Goal: Transaction & Acquisition: Purchase product/service

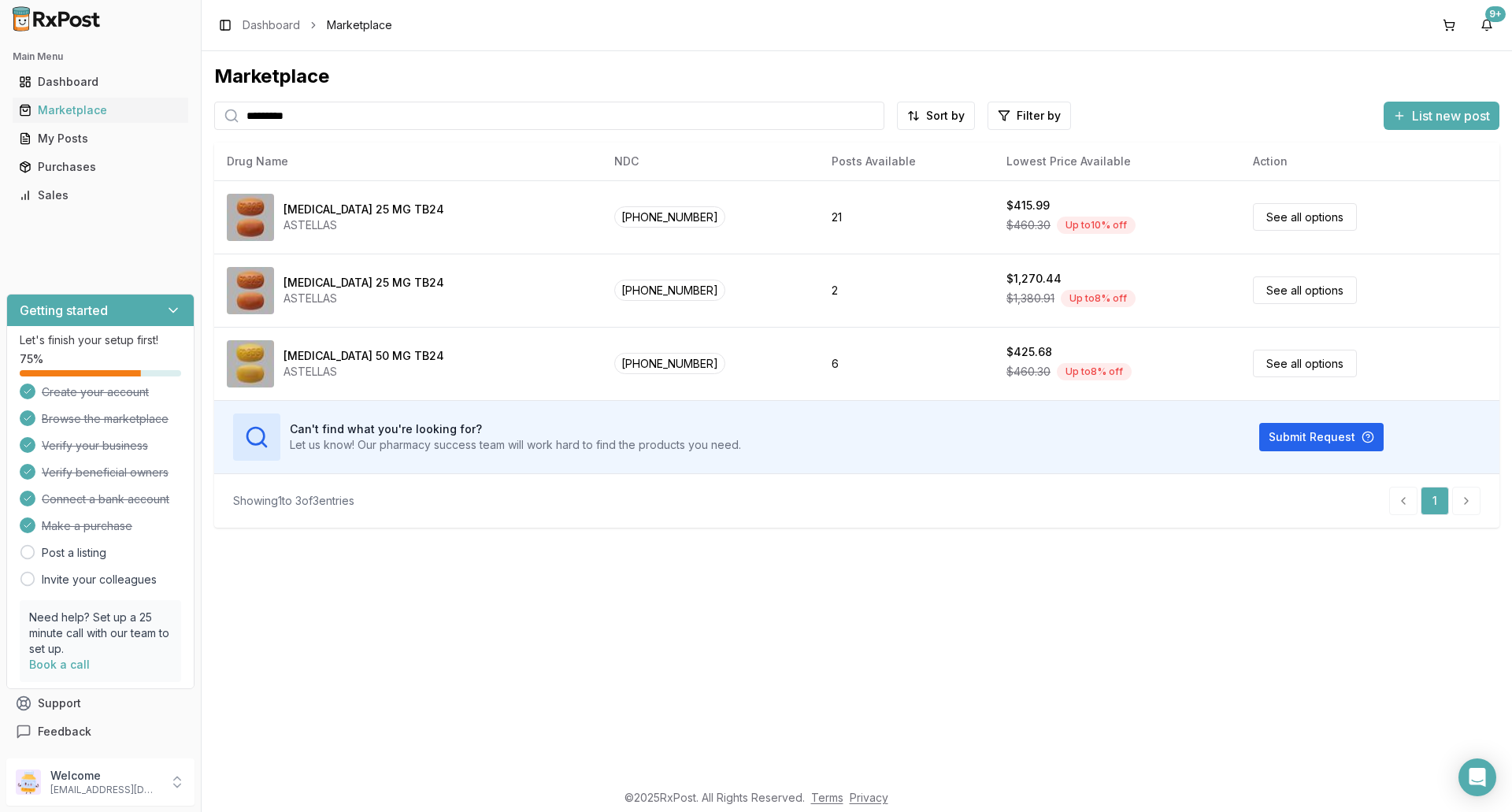
drag, startPoint x: 296, startPoint y: 118, endPoint x: 234, endPoint y: 124, distance: 62.3
click at [233, 123] on div "*********" at bounding box center [550, 115] width 671 height 28
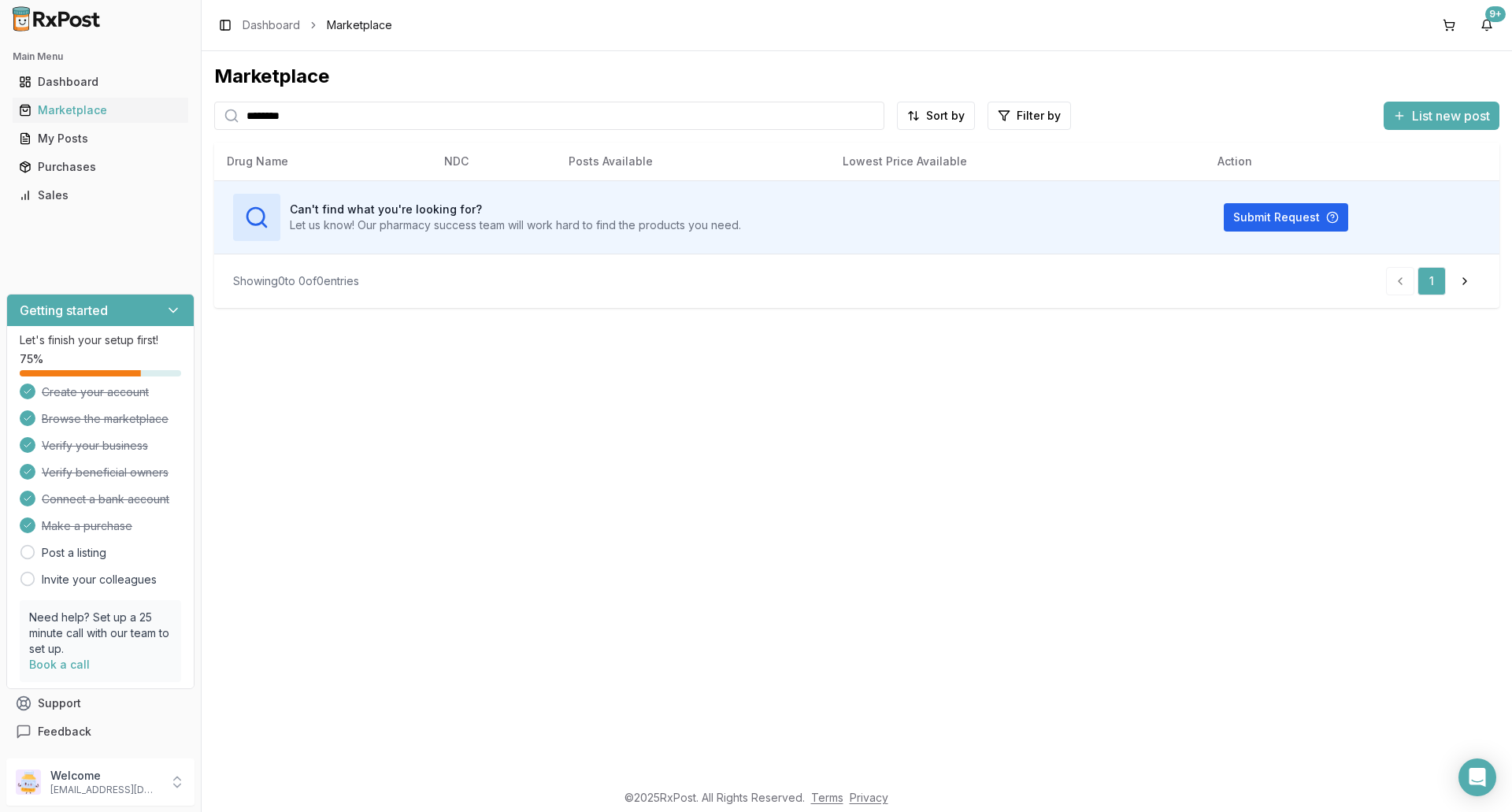
drag, startPoint x: 289, startPoint y: 117, endPoint x: 227, endPoint y: 125, distance: 62.5
click at [227, 125] on div "*******" at bounding box center [550, 115] width 671 height 28
type input "*******"
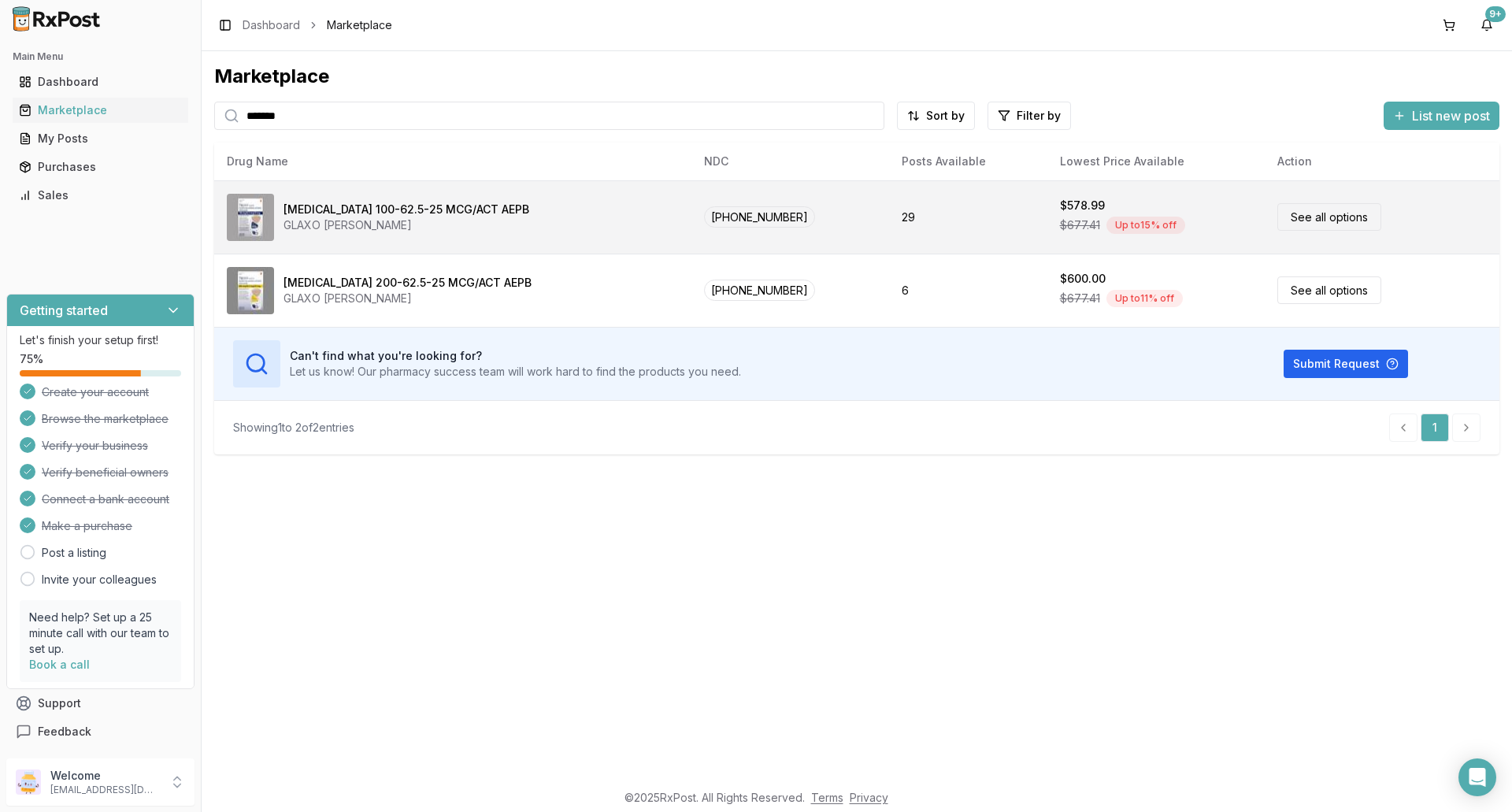
click at [373, 209] on div "Trelegy Ellipta 100-62.5-25 MCG/ACT AEPB" at bounding box center [406, 209] width 245 height 15
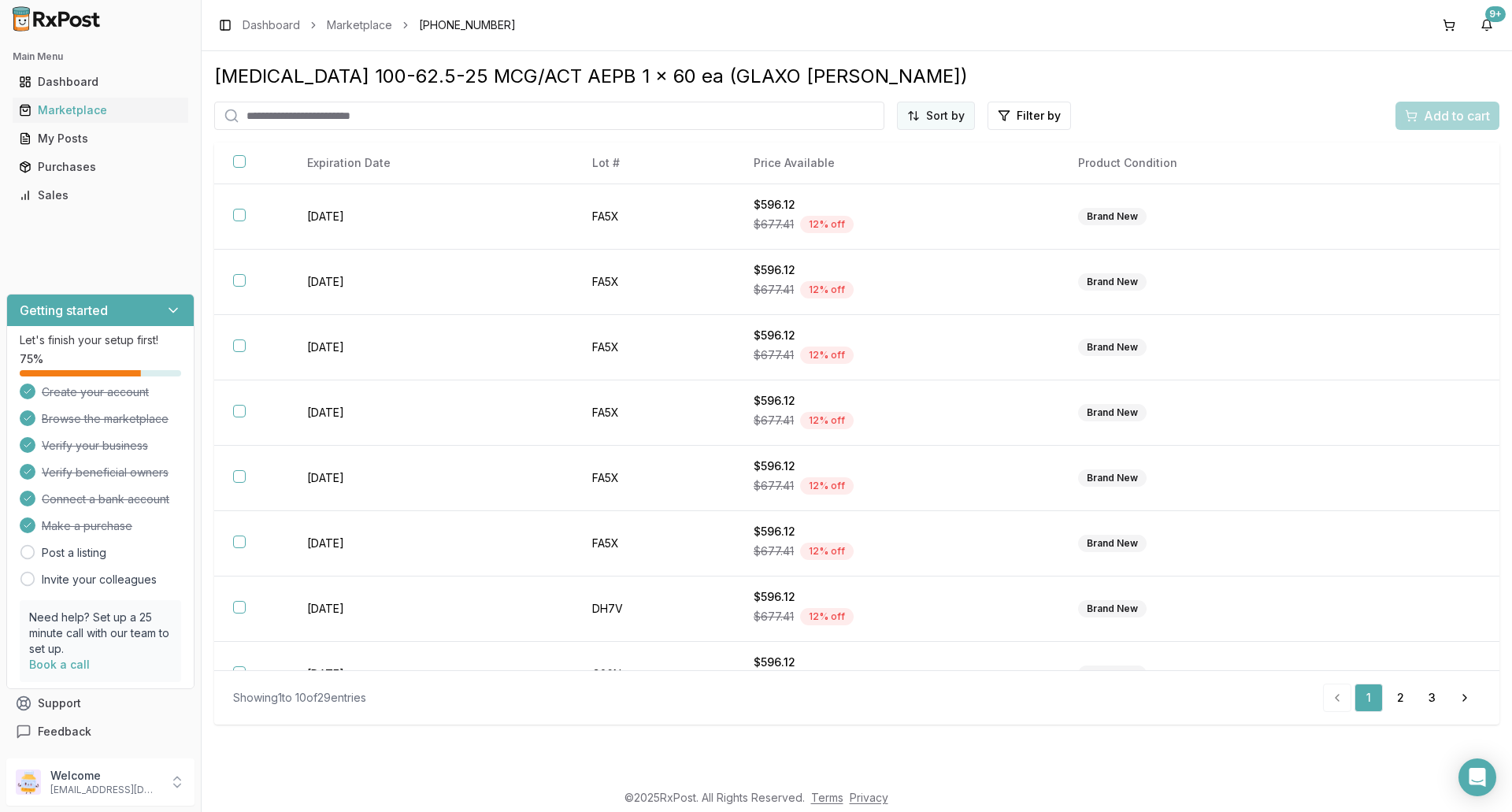
click at [931, 117] on html "Main Menu Dashboard Marketplace My Posts Purchases Sales Getting started Let's …" at bounding box center [756, 406] width 1512 height 812
click at [897, 173] on div "Price (Low to High)" at bounding box center [897, 174] width 150 height 25
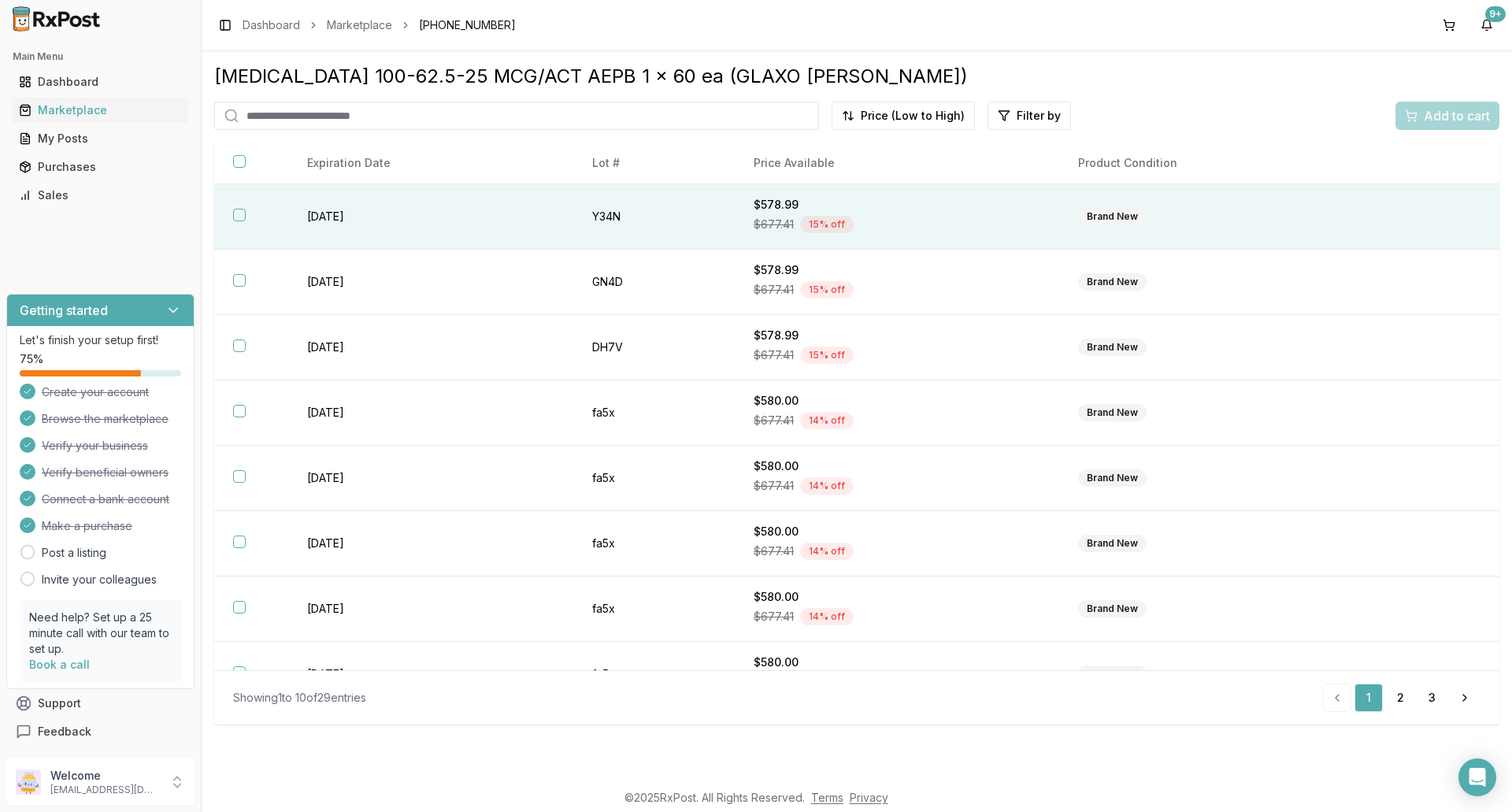
click at [760, 206] on div "$578.99" at bounding box center [897, 204] width 287 height 15
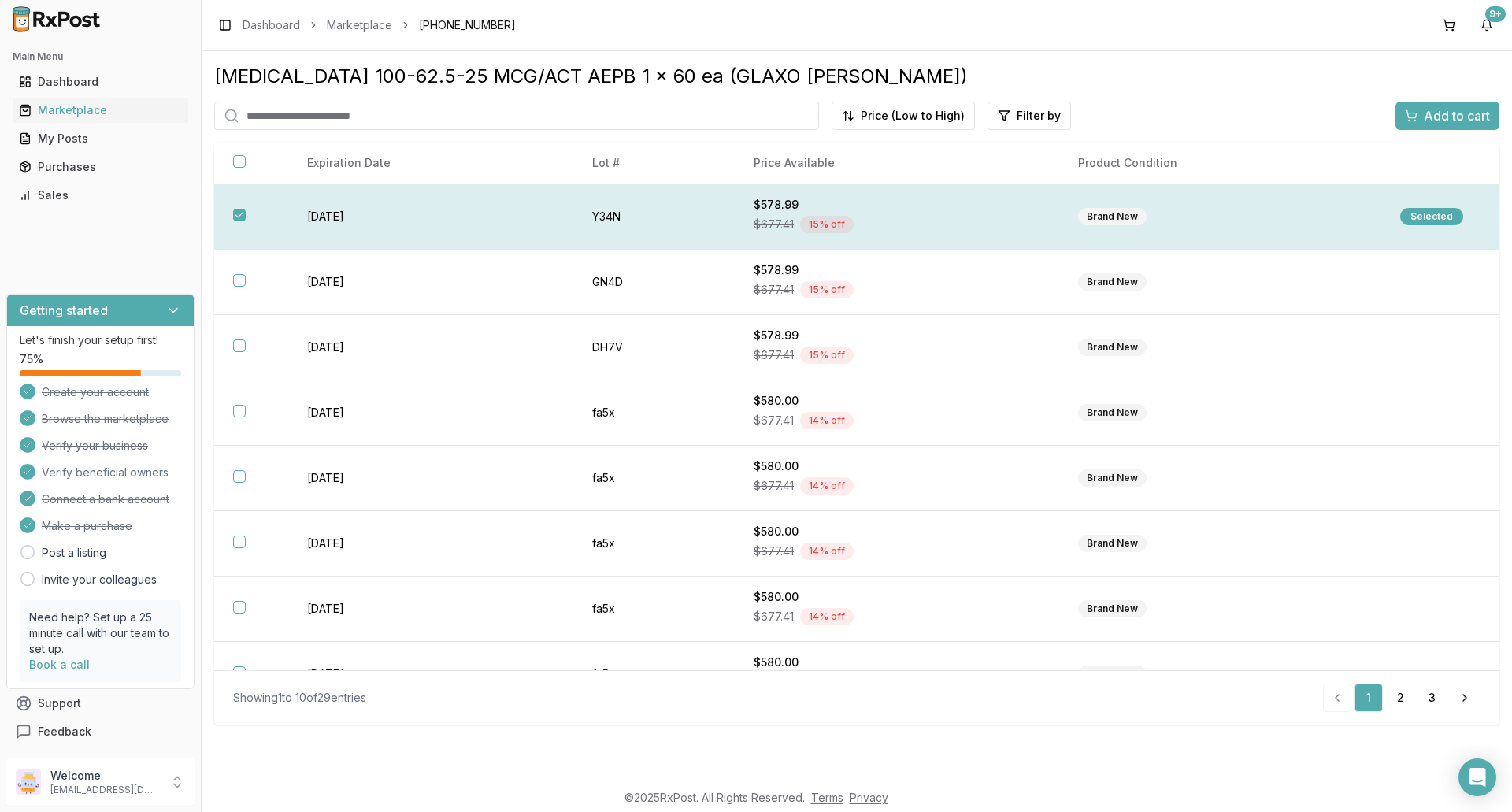
click at [1430, 217] on div "Selected" at bounding box center [1432, 216] width 63 height 17
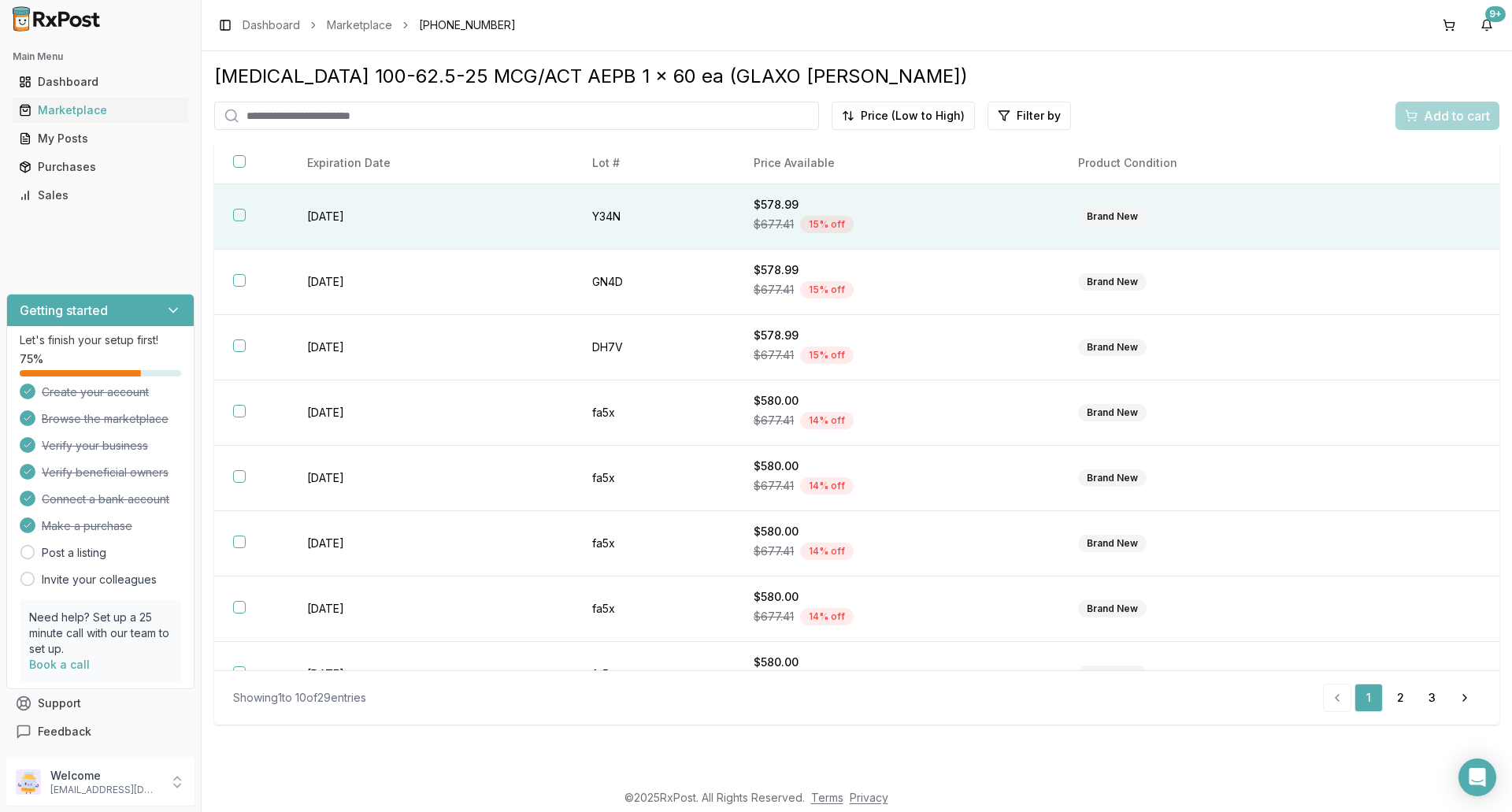
drag, startPoint x: 239, startPoint y: 214, endPoint x: 246, endPoint y: 212, distance: 7.3
click at [242, 214] on button "button" at bounding box center [240, 215] width 13 height 13
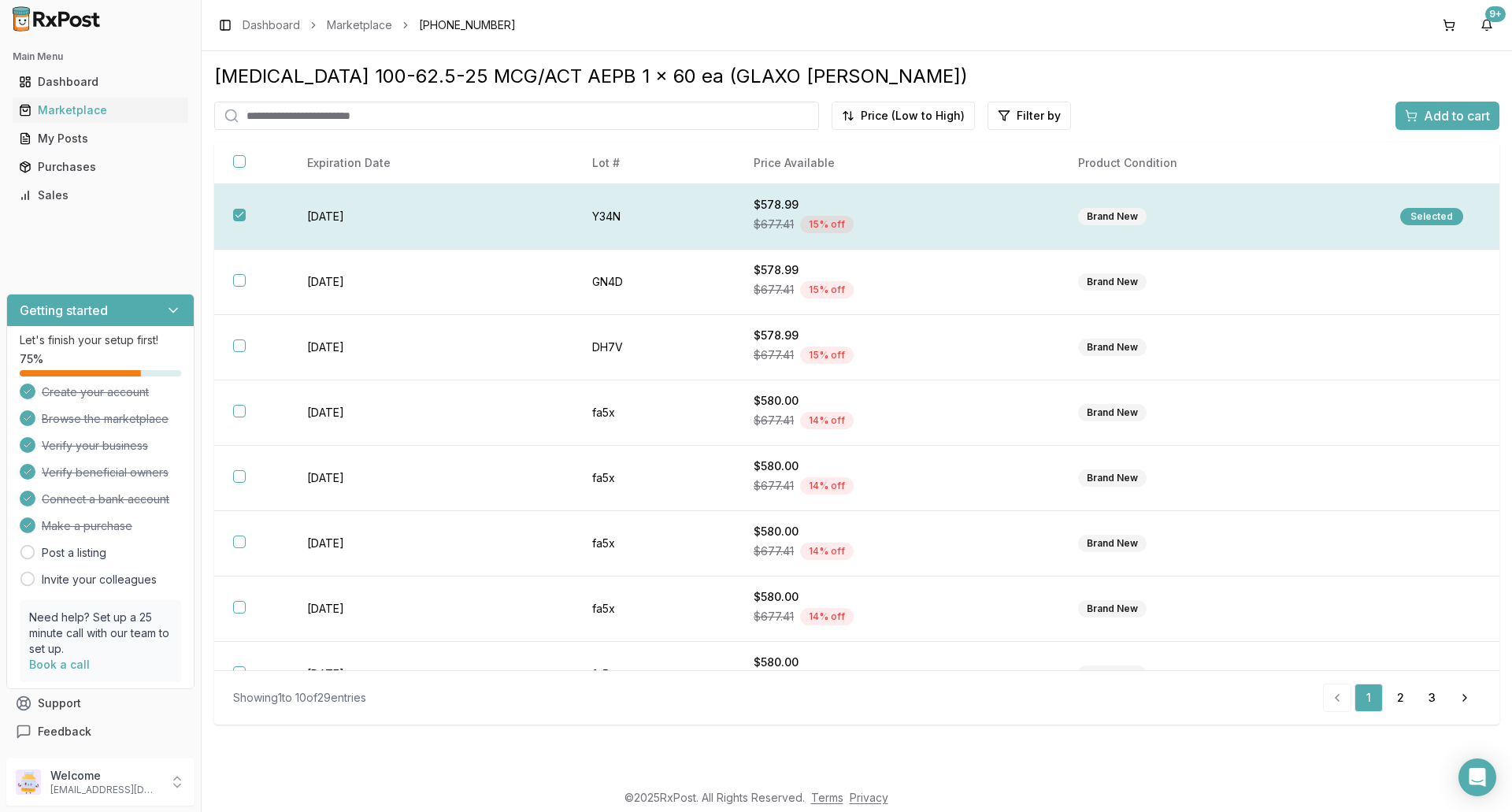
click at [403, 210] on td "2026-06-30" at bounding box center [431, 217] width 285 height 66
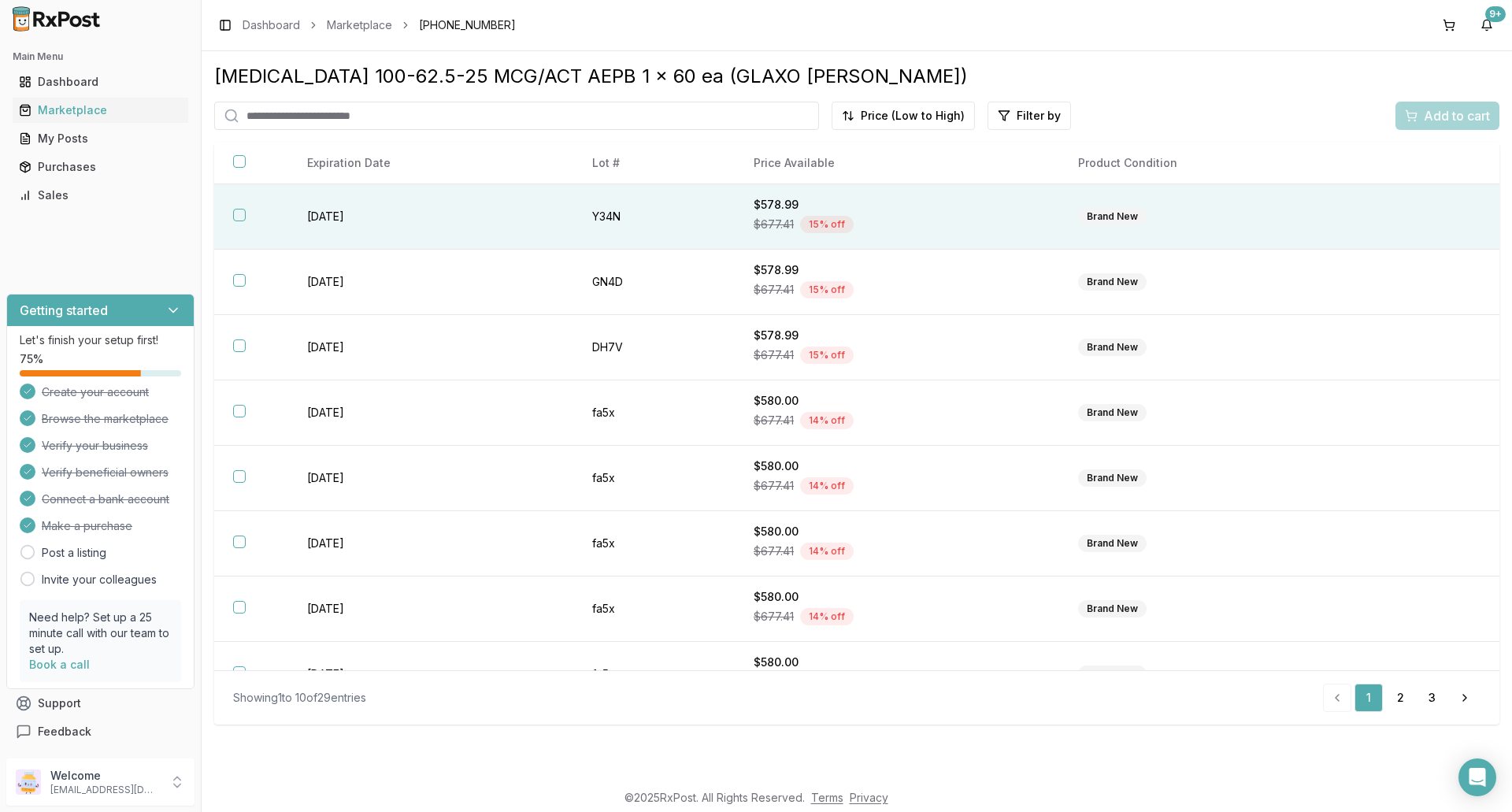
click at [403, 210] on td "2026-06-30" at bounding box center [431, 217] width 285 height 66
click at [1437, 121] on span "Add to cart" at bounding box center [1457, 115] width 66 height 19
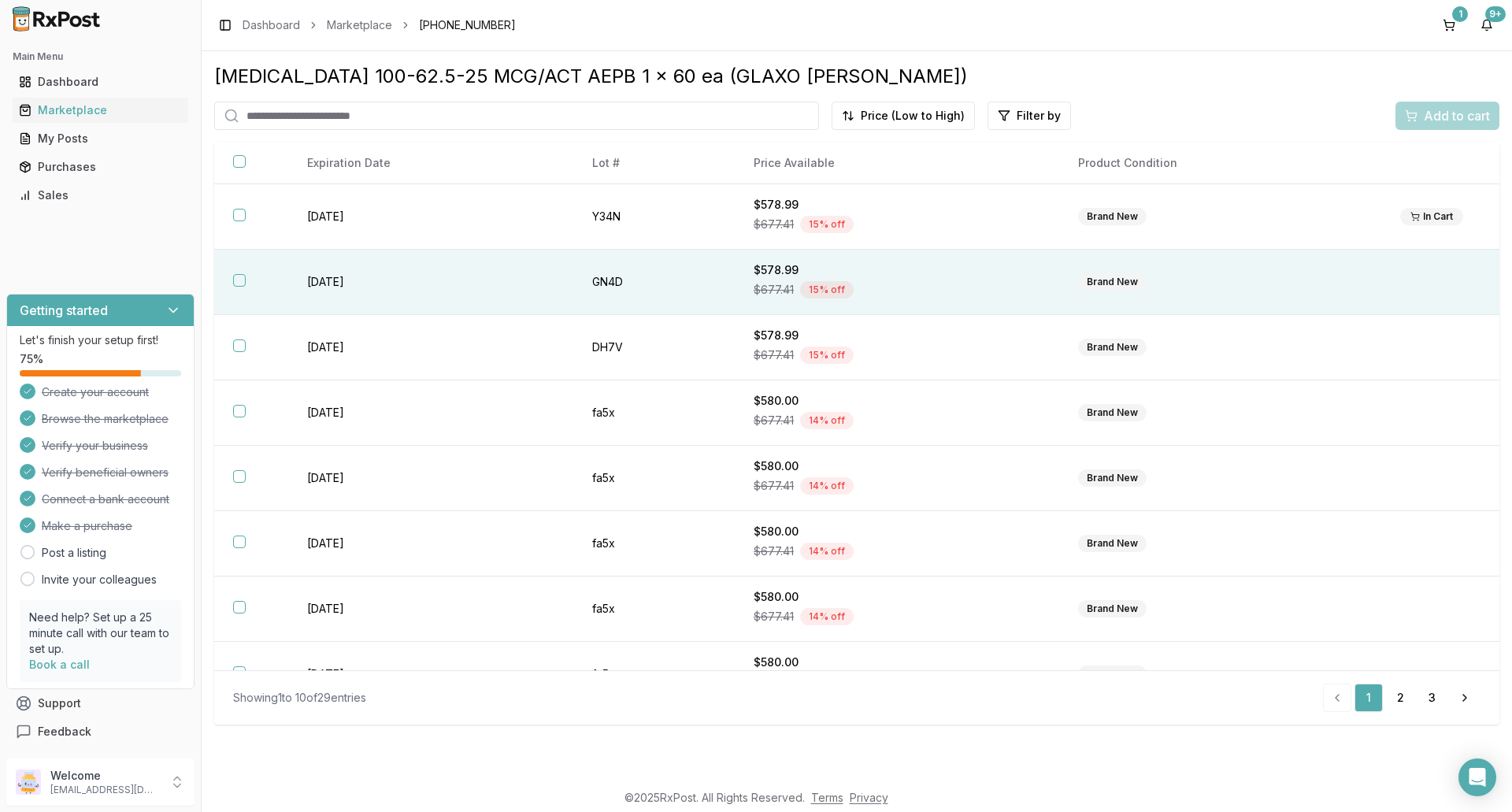
click at [245, 279] on th at bounding box center [251, 282] width 74 height 66
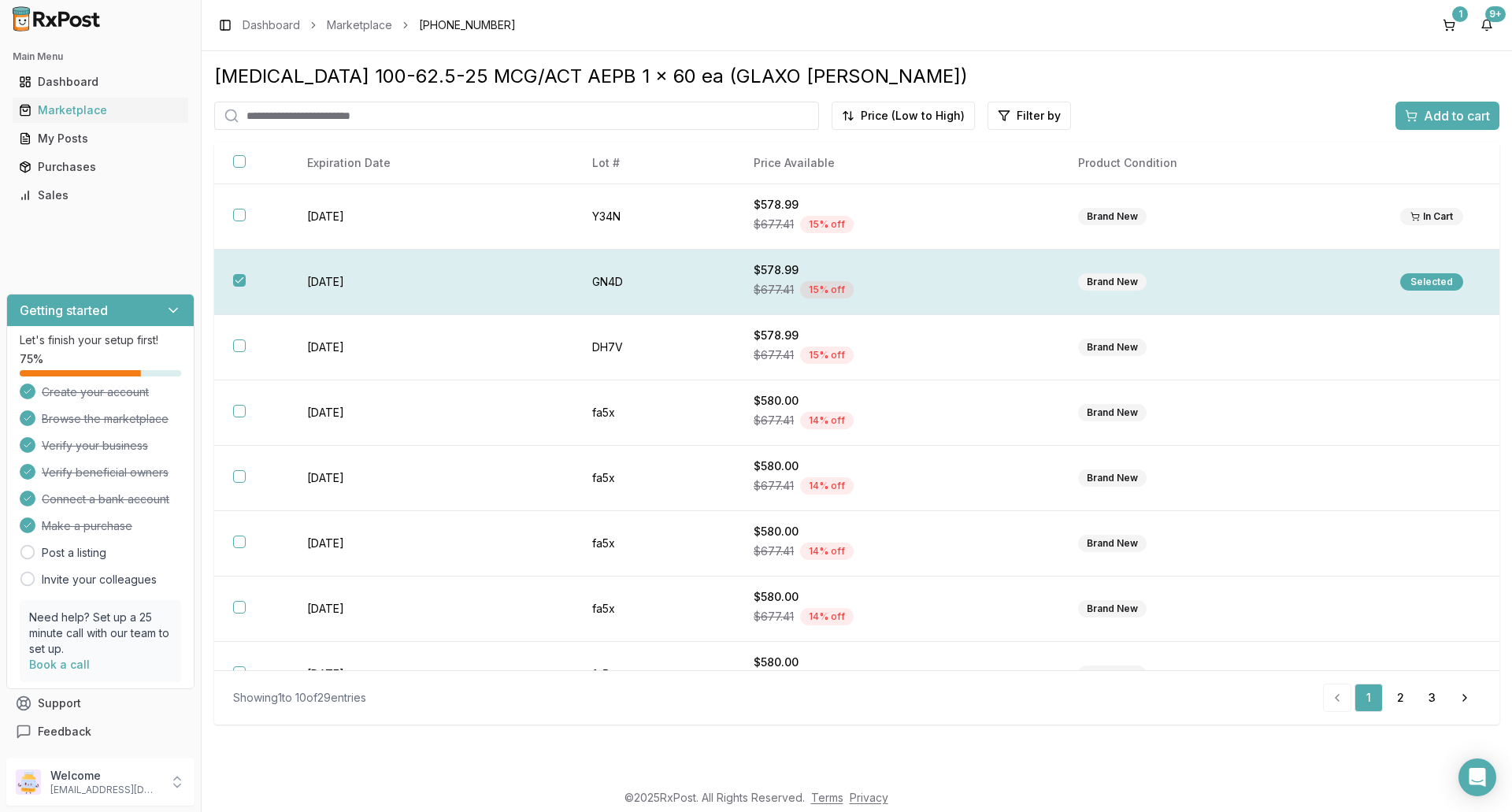
click at [1429, 283] on div "Selected" at bounding box center [1432, 281] width 63 height 17
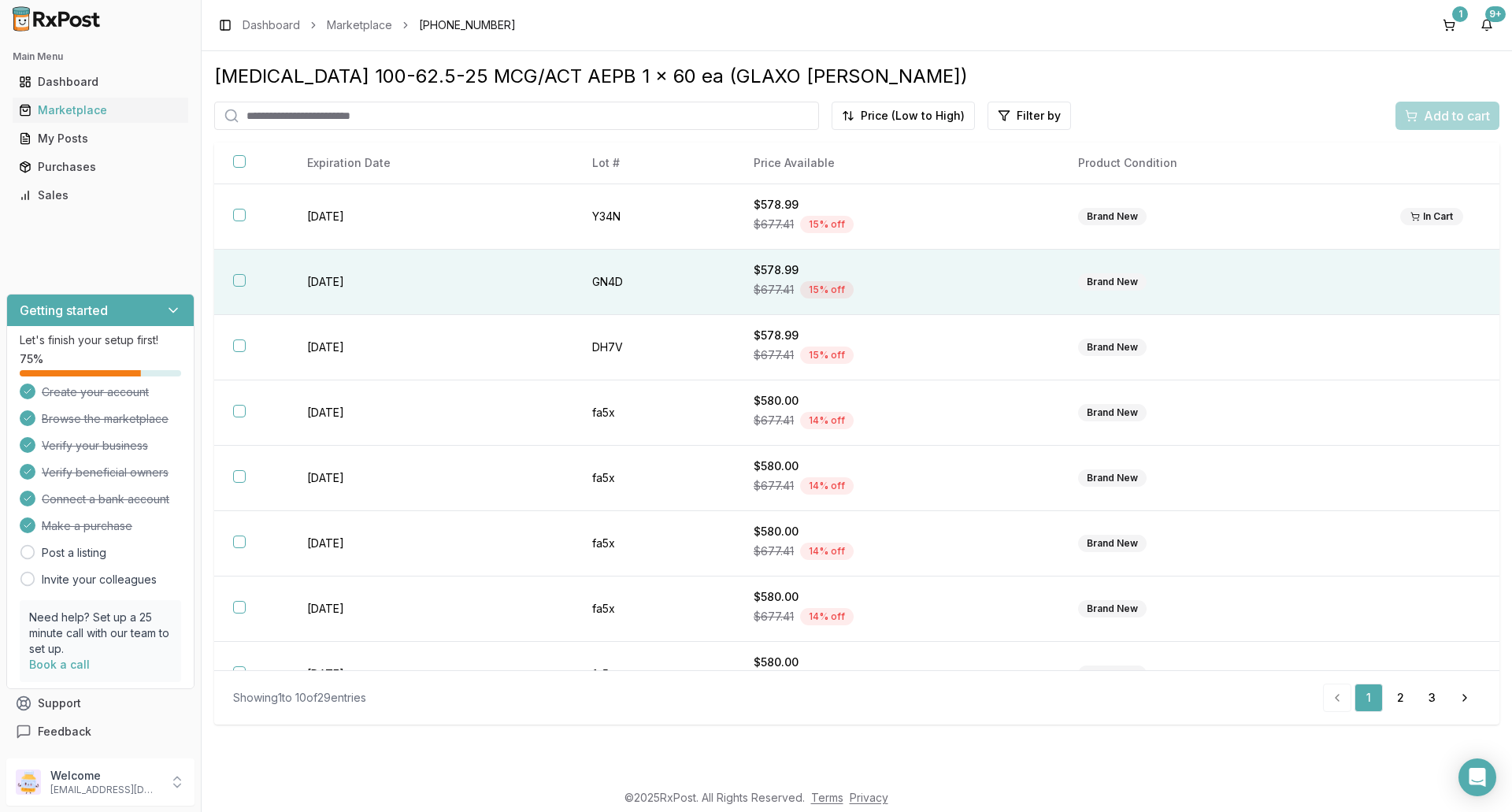
click at [237, 278] on button "button" at bounding box center [240, 280] width 13 height 13
click at [1446, 119] on span "Add to cart" at bounding box center [1457, 115] width 66 height 19
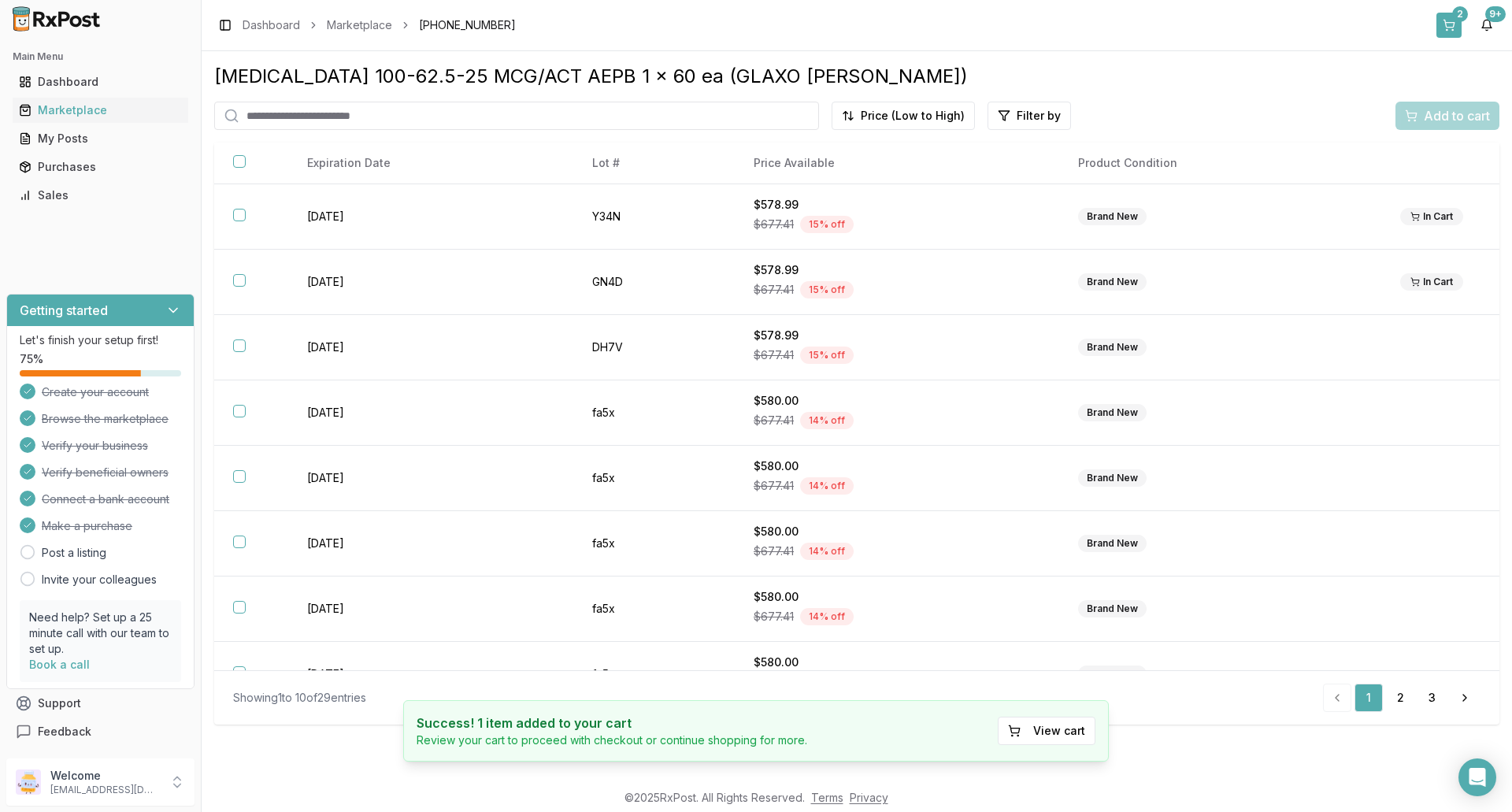
click at [1453, 19] on button "2" at bounding box center [1449, 25] width 25 height 25
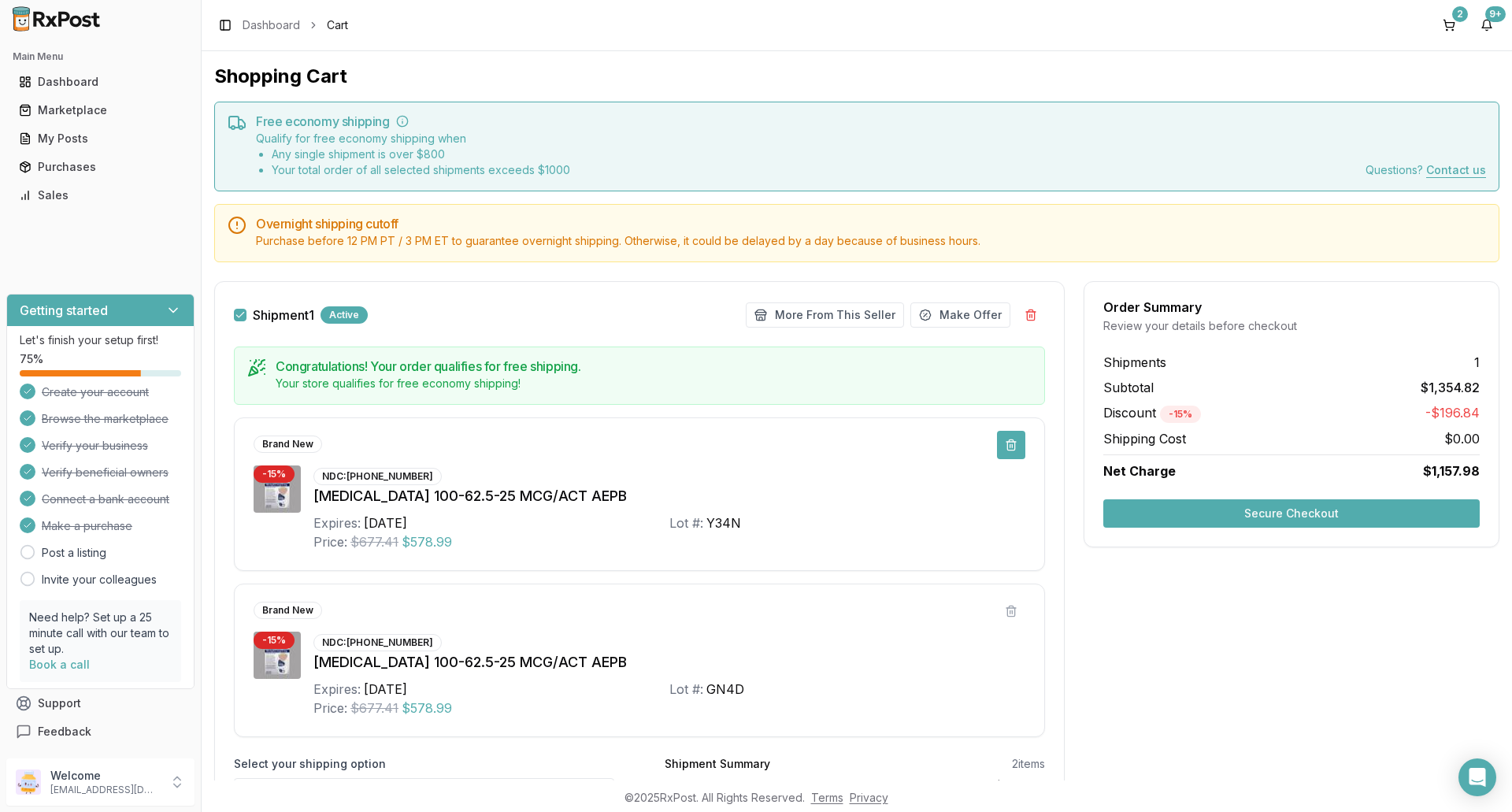
click at [1005, 444] on button at bounding box center [1011, 444] width 28 height 28
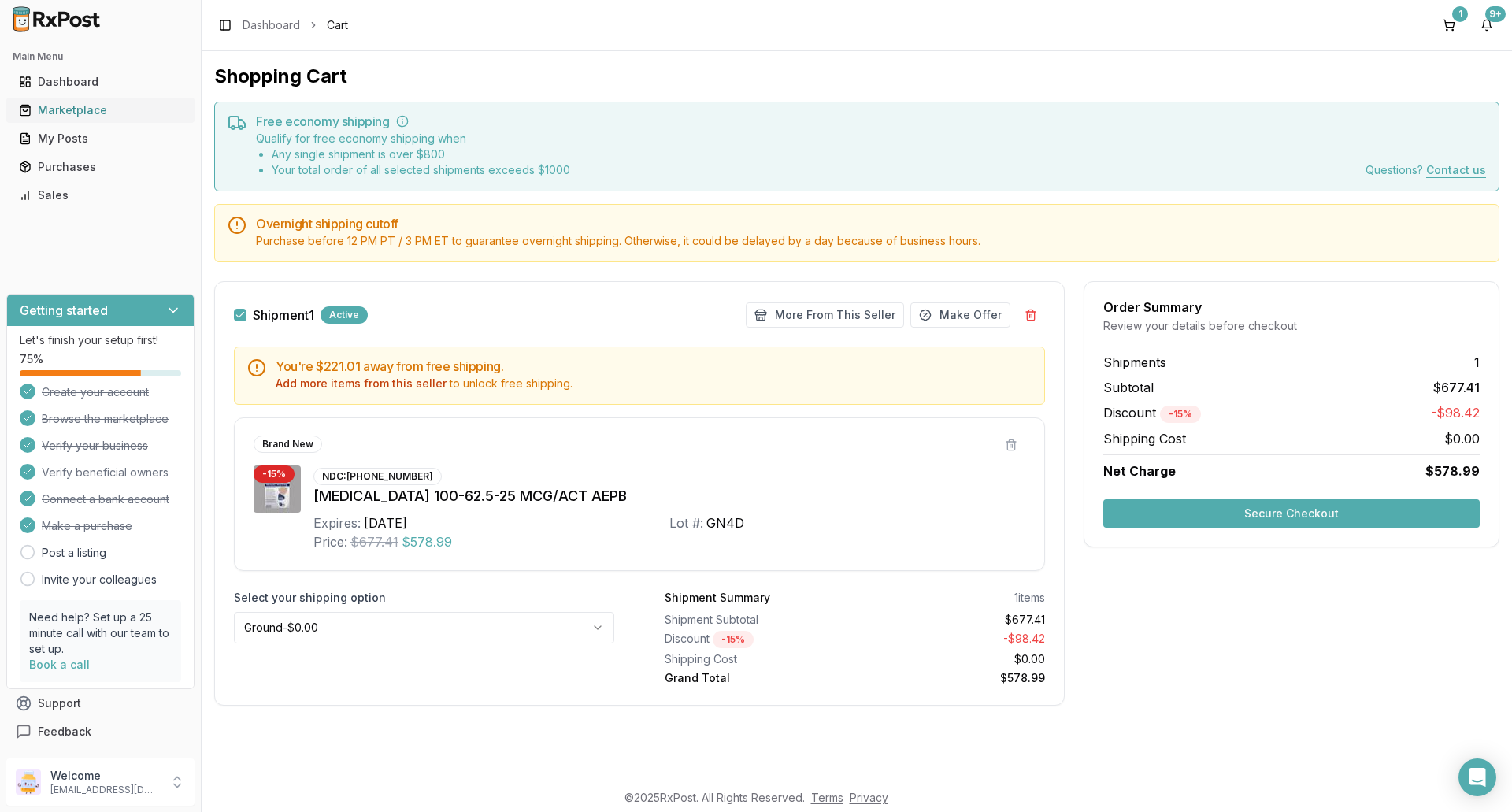
click at [79, 111] on div "Marketplace" at bounding box center [100, 109] width 163 height 15
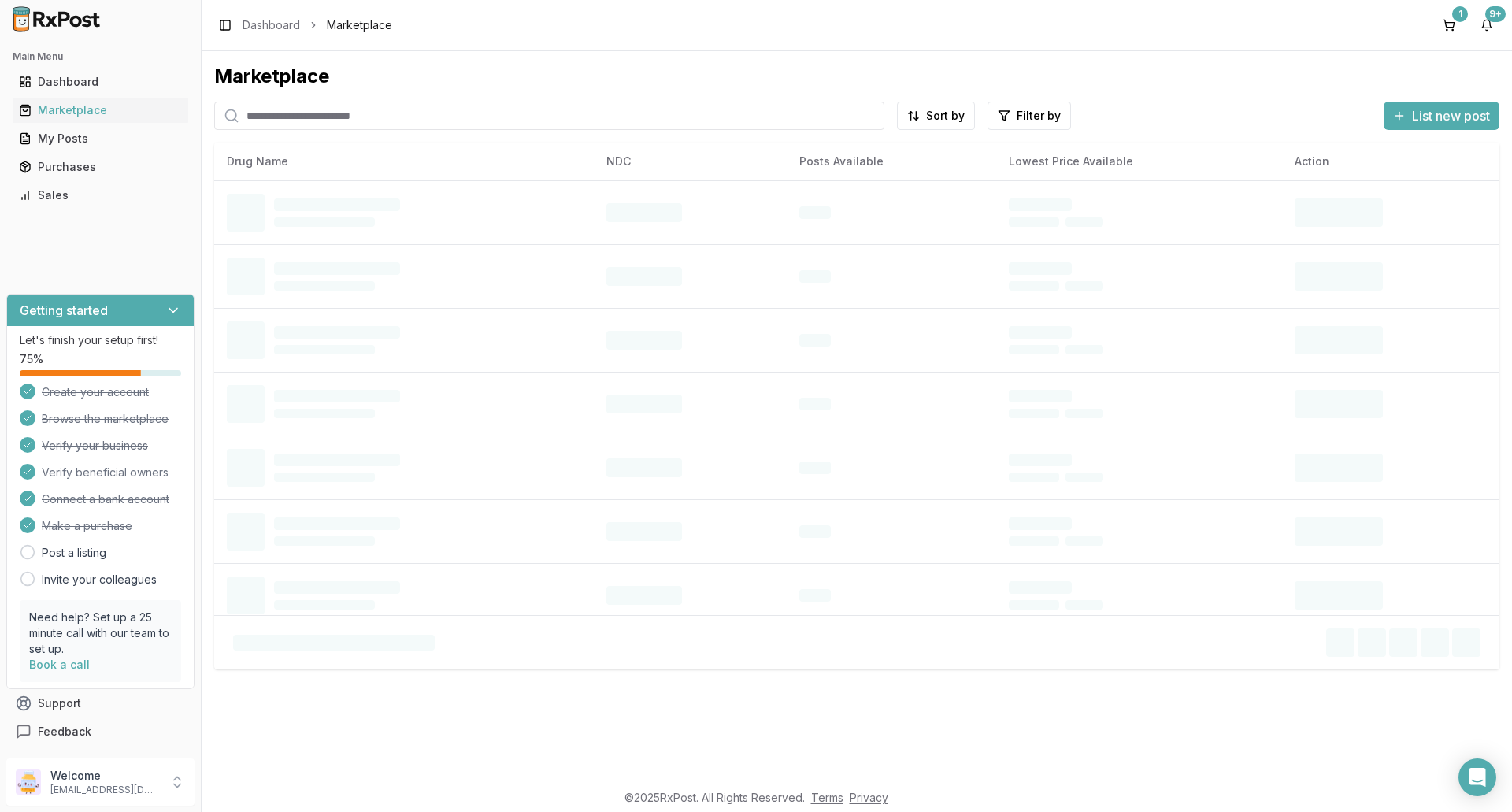
click at [279, 119] on input "search" at bounding box center [550, 115] width 671 height 28
type input "*******"
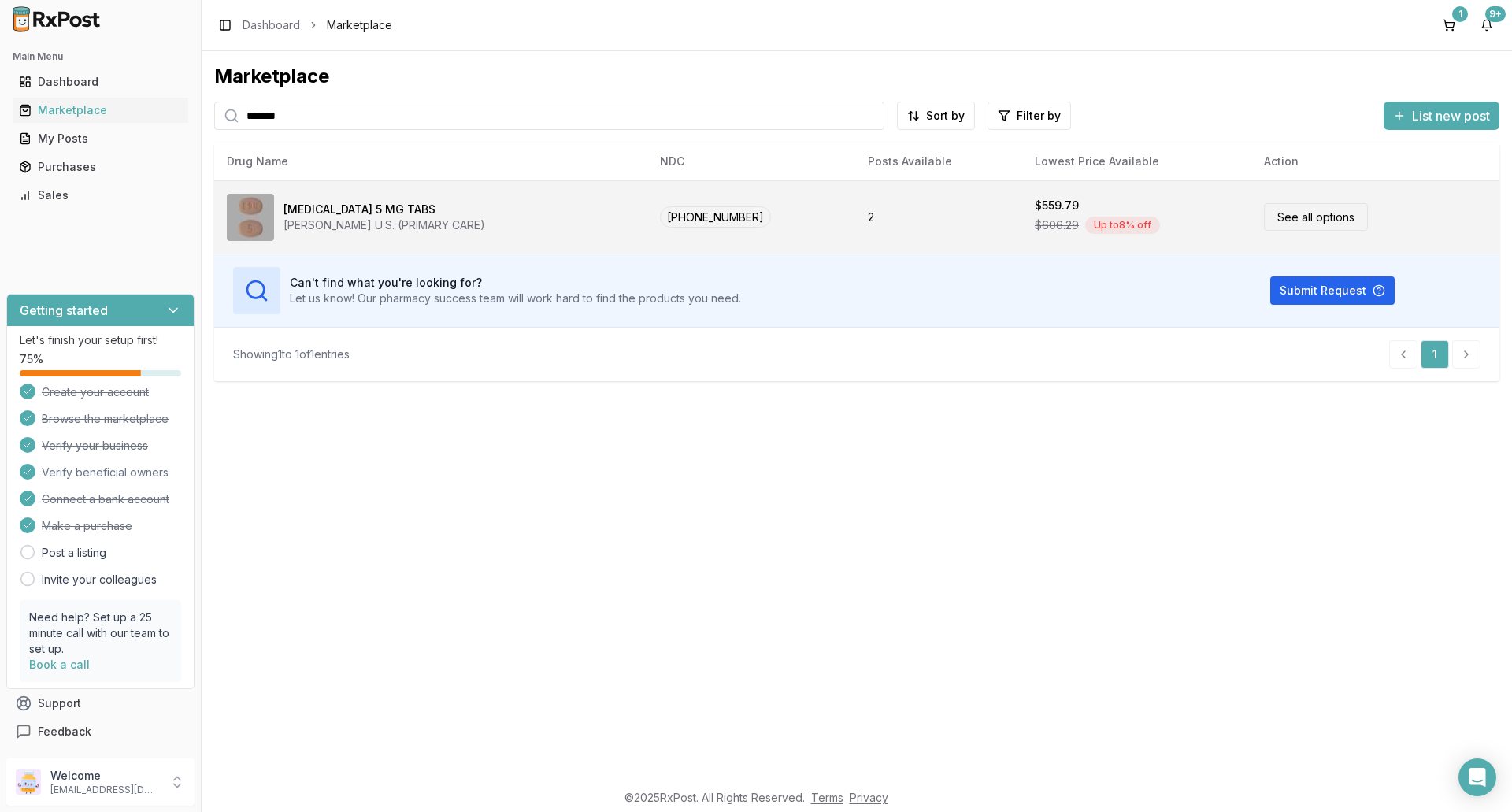
click at [1297, 219] on link "See all options" at bounding box center [1316, 217] width 104 height 28
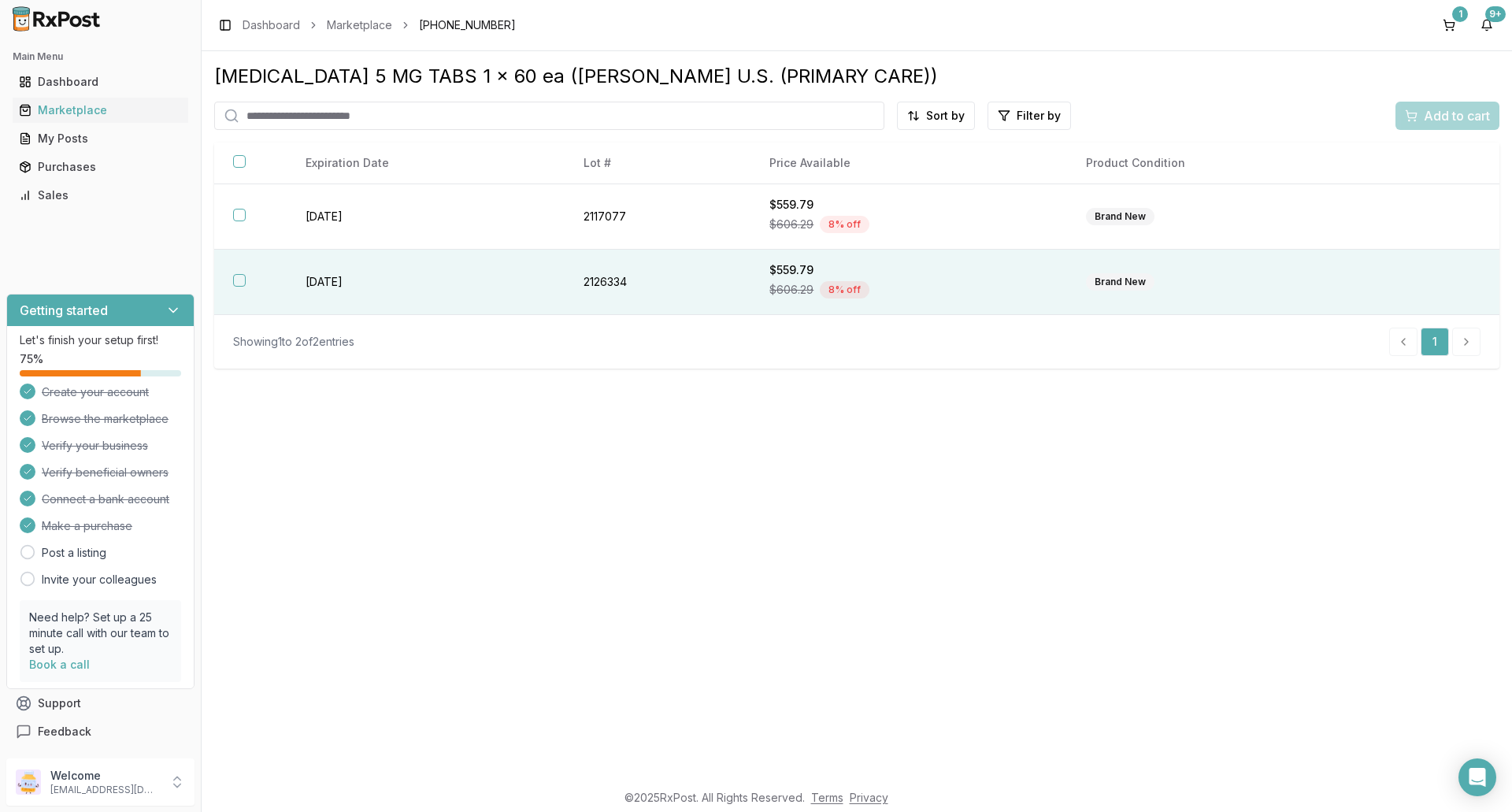
click at [241, 281] on button "button" at bounding box center [240, 280] width 13 height 13
click at [1455, 113] on span "Add to cart" at bounding box center [1457, 115] width 66 height 19
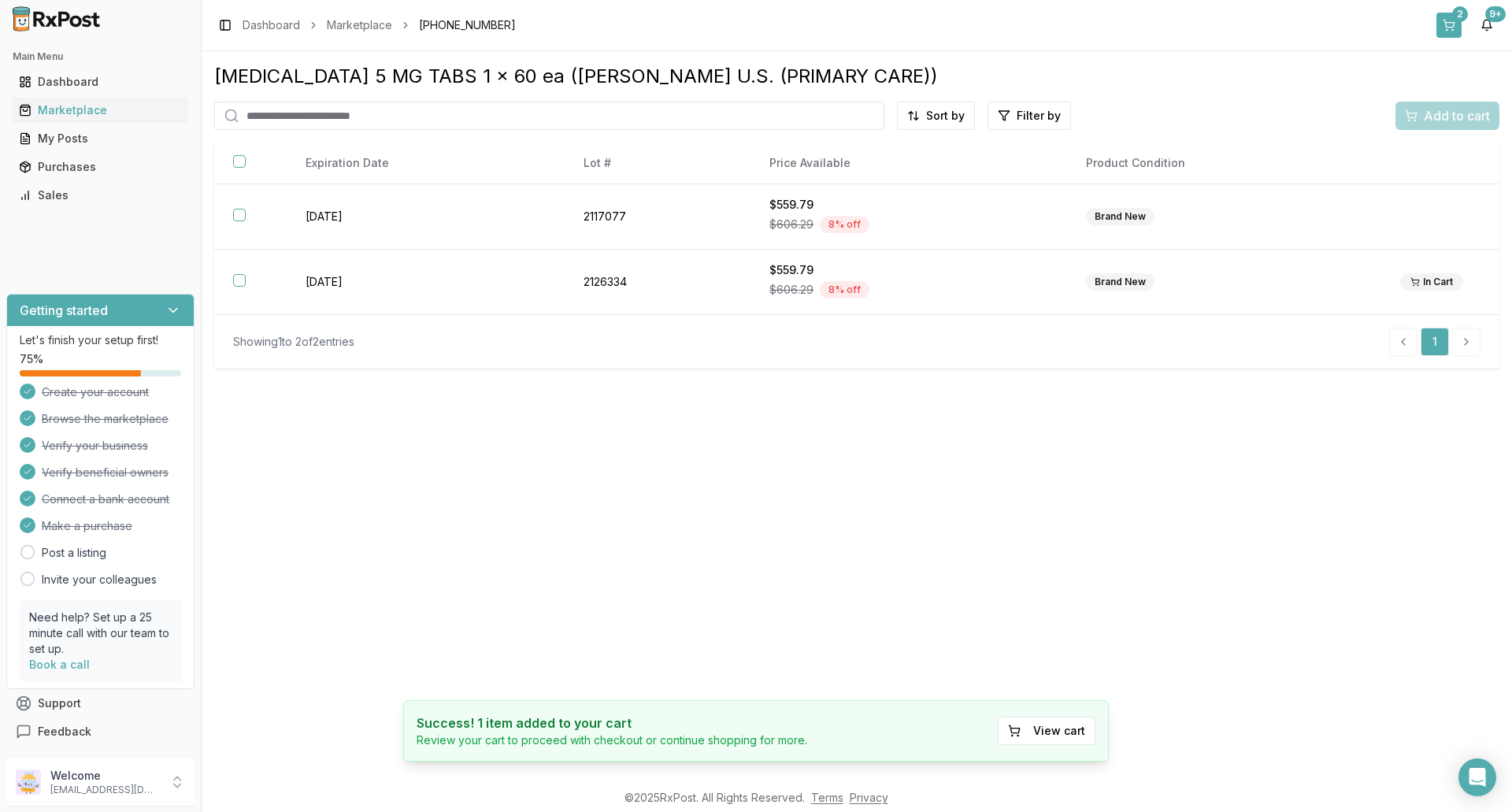
click at [1459, 18] on div "2" at bounding box center [1459, 14] width 15 height 15
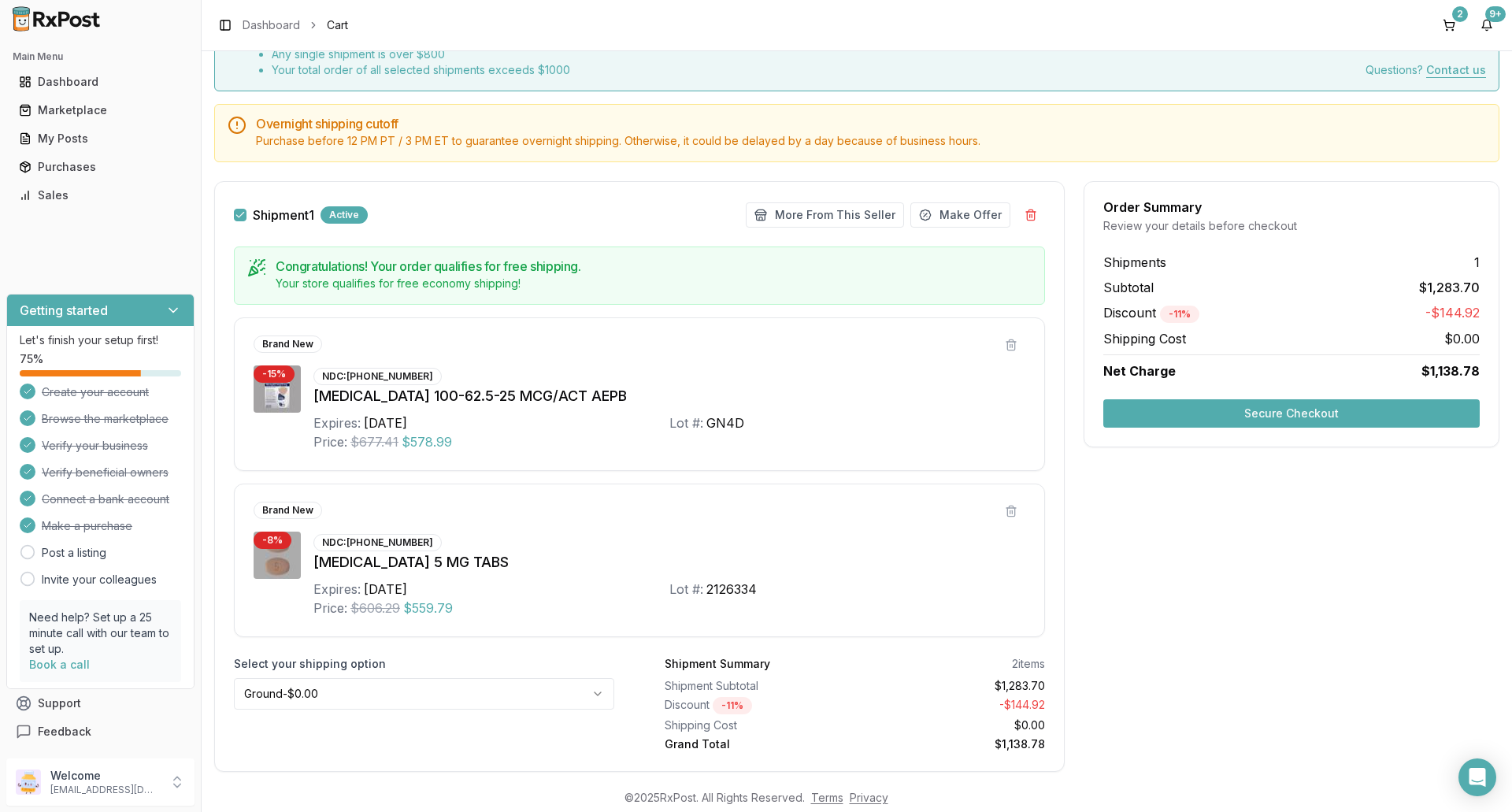
scroll to position [135, 0]
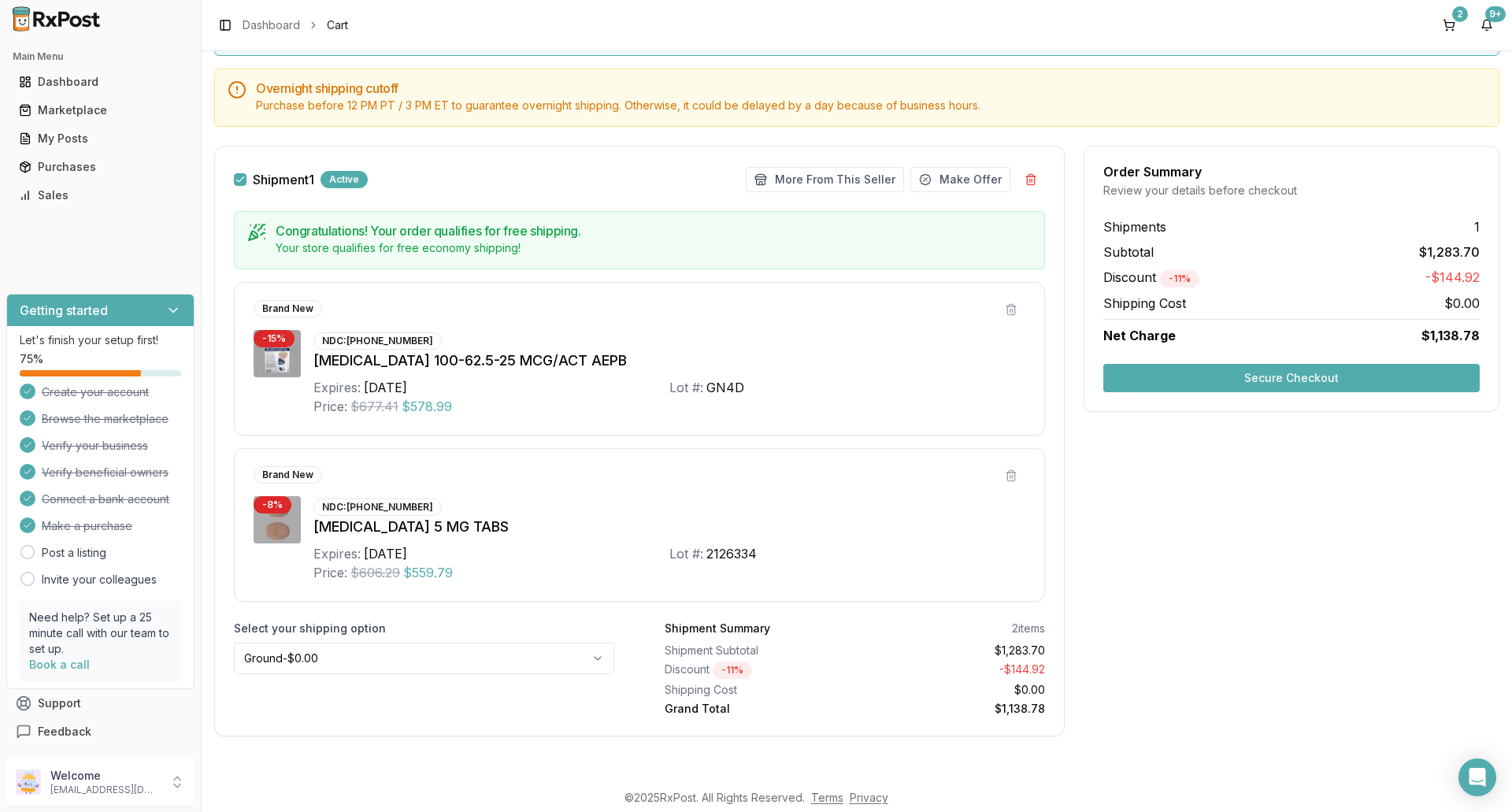
click at [1293, 376] on button "Secure Checkout" at bounding box center [1291, 377] width 377 height 28
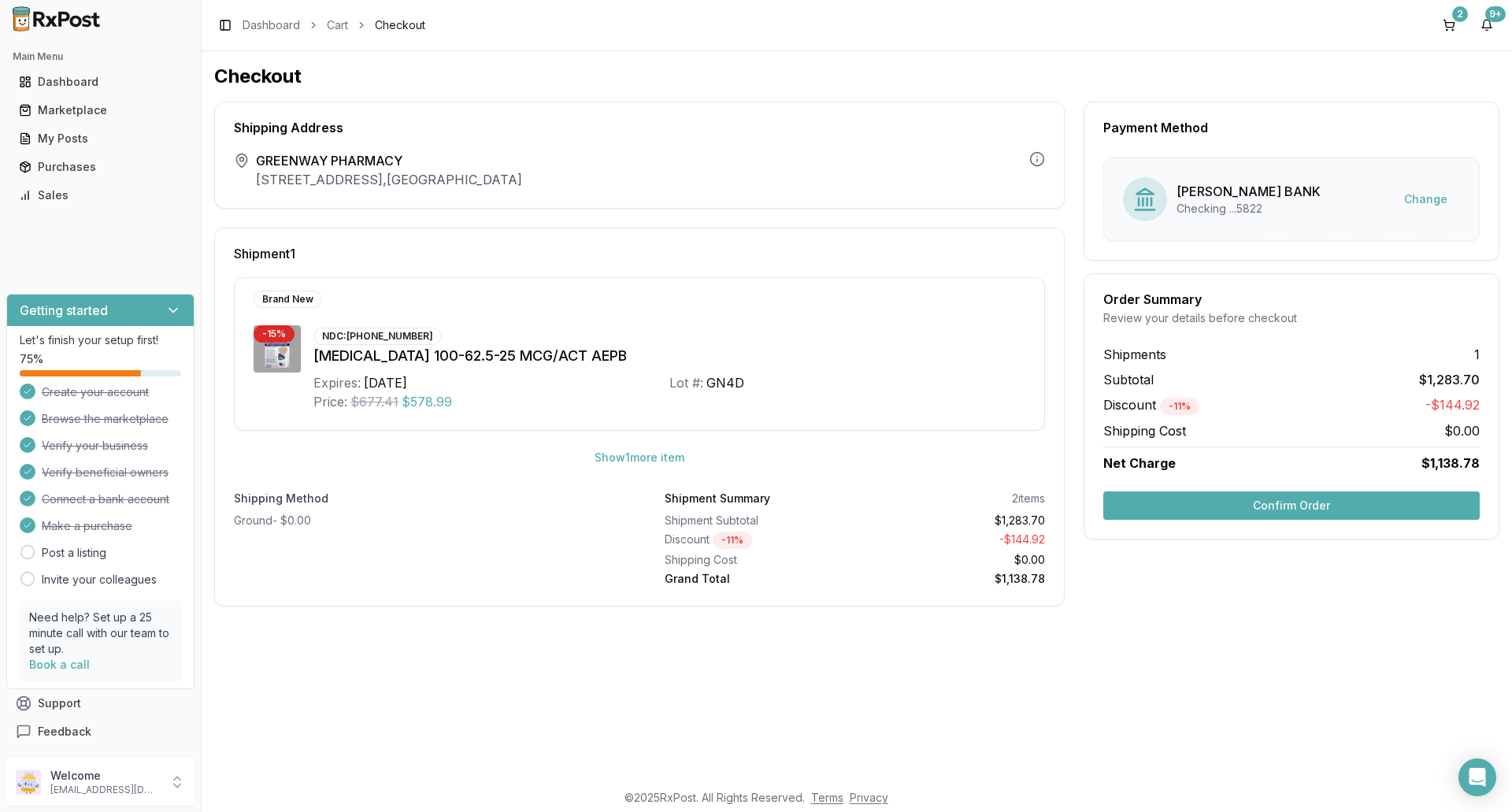
click at [1267, 508] on button "Confirm Order" at bounding box center [1291, 505] width 377 height 28
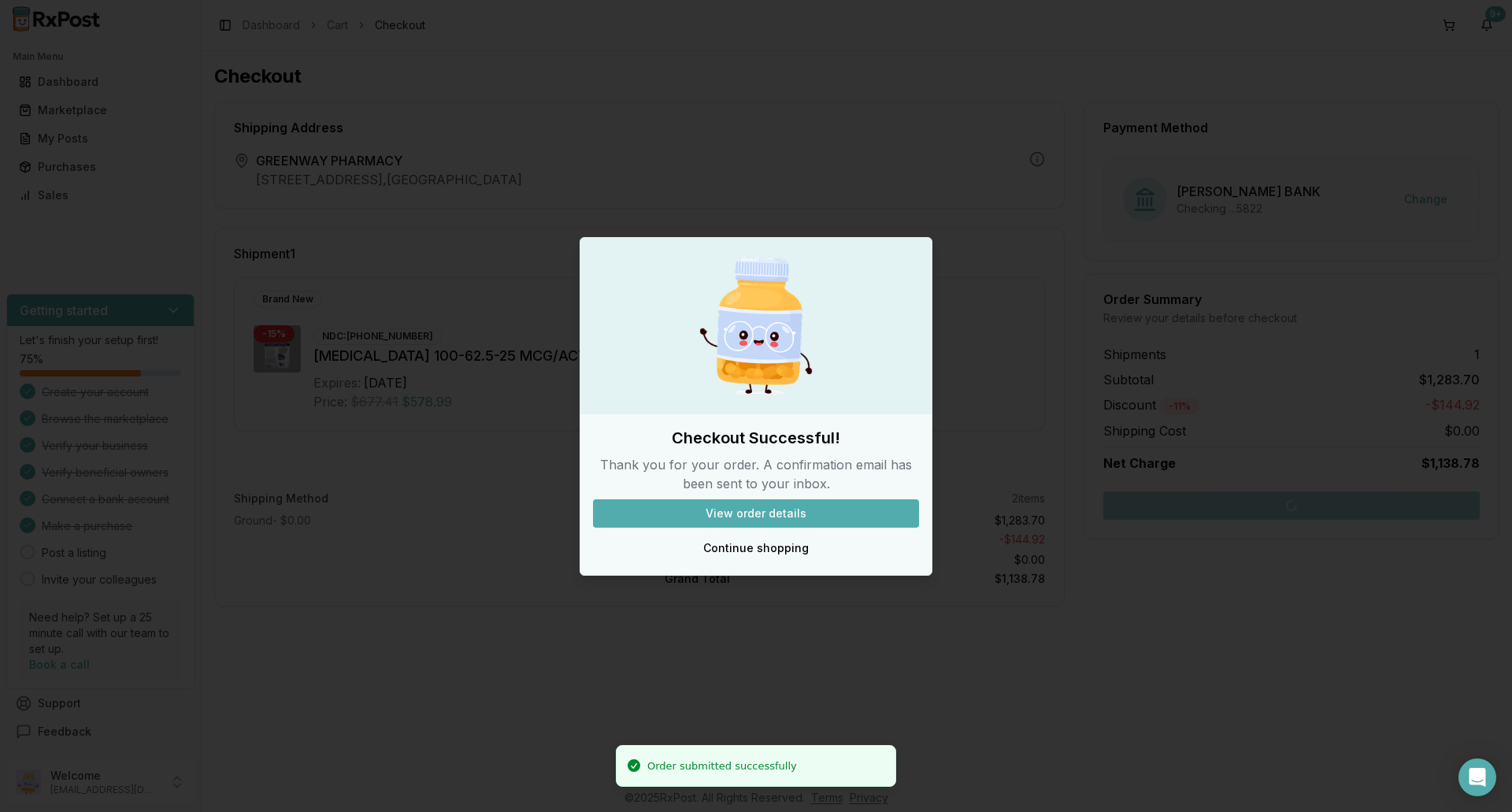
drag, startPoint x: 715, startPoint y: 677, endPoint x: 458, endPoint y: 613, distance: 264.8
click at [702, 677] on div at bounding box center [756, 406] width 1512 height 812
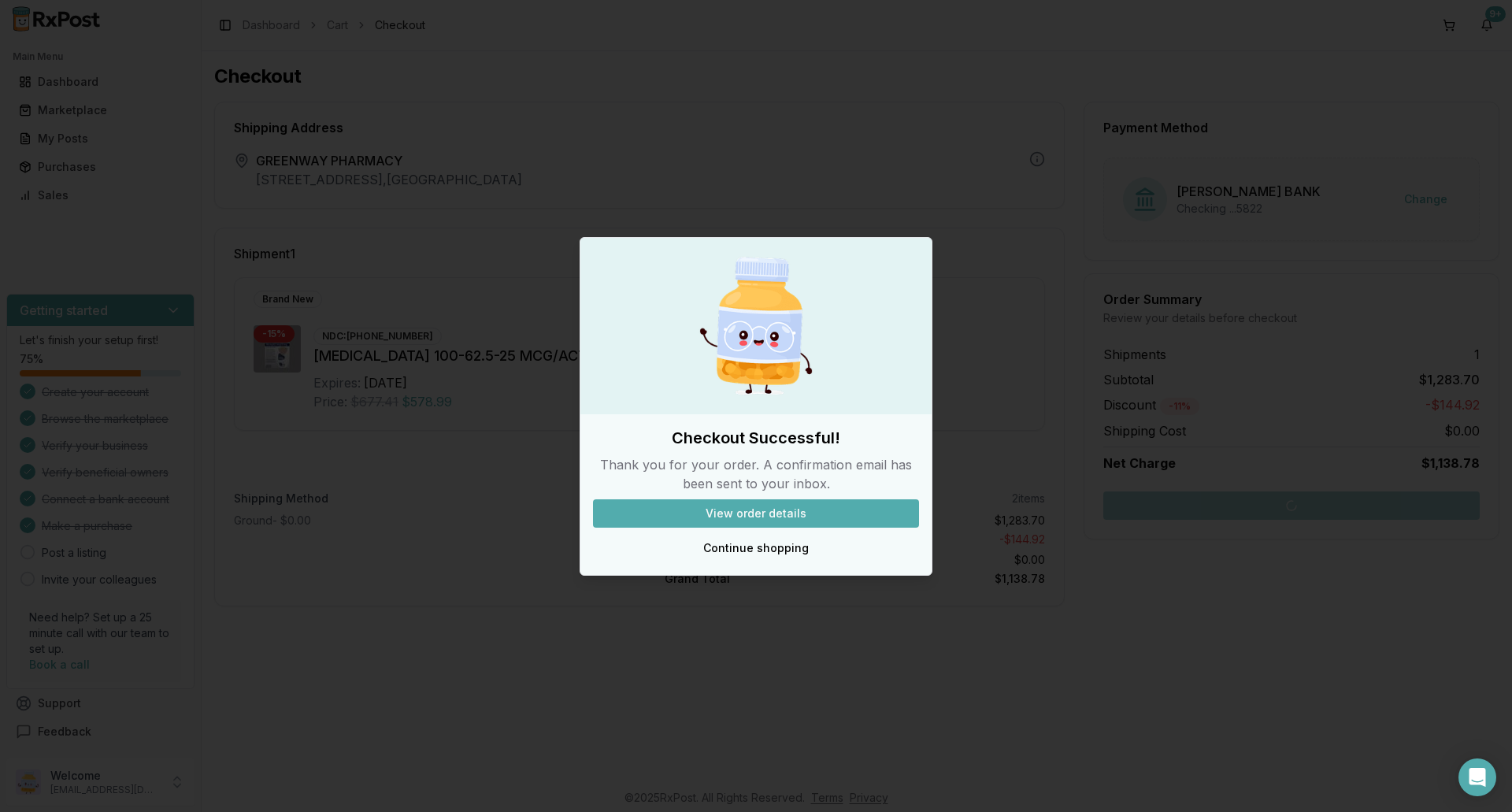
click at [415, 619] on div at bounding box center [756, 406] width 1512 height 812
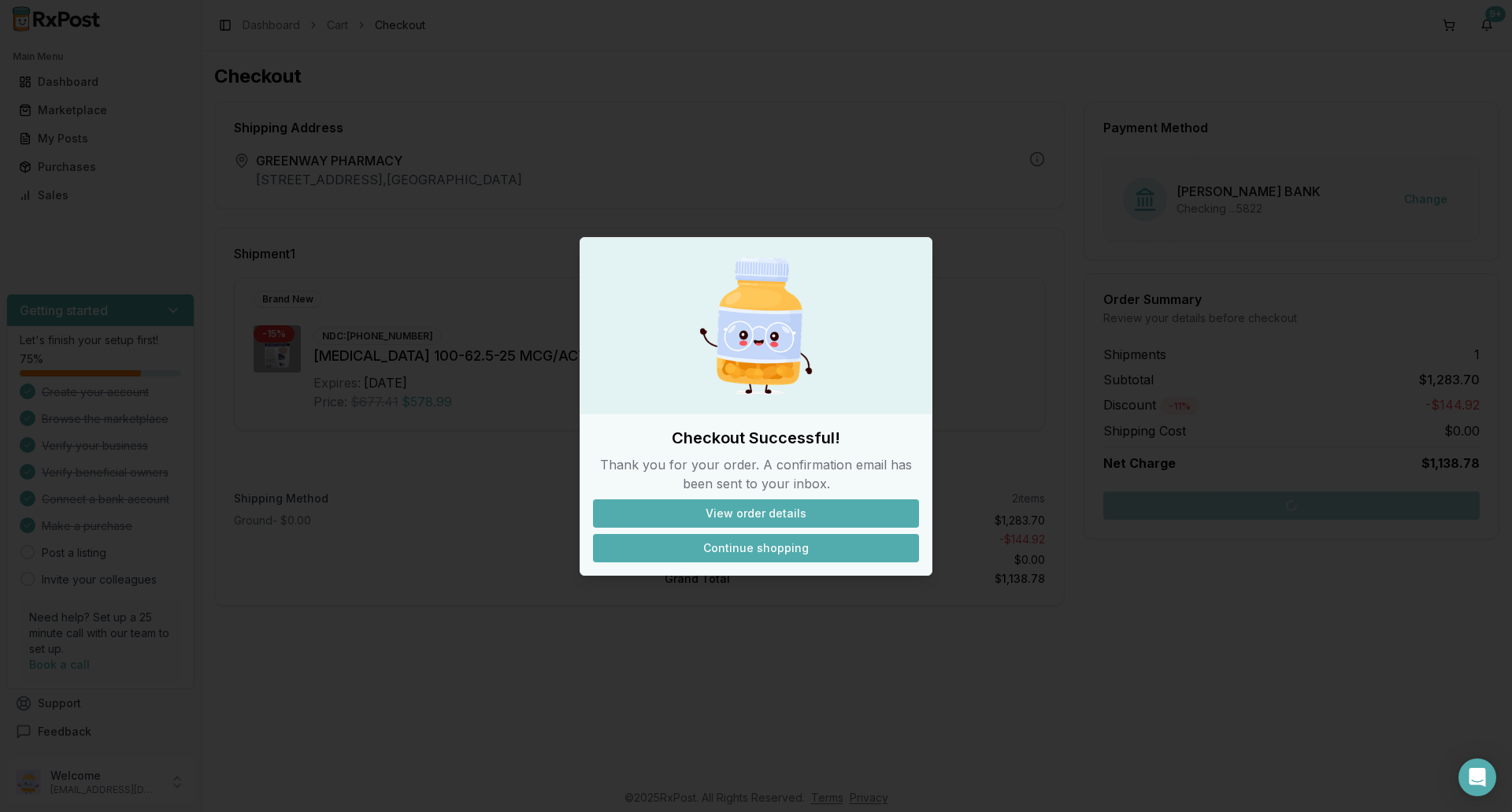
drag, startPoint x: 735, startPoint y: 547, endPoint x: 728, endPoint y: 542, distance: 8.6
click at [735, 547] on button "Continue shopping" at bounding box center [756, 547] width 326 height 28
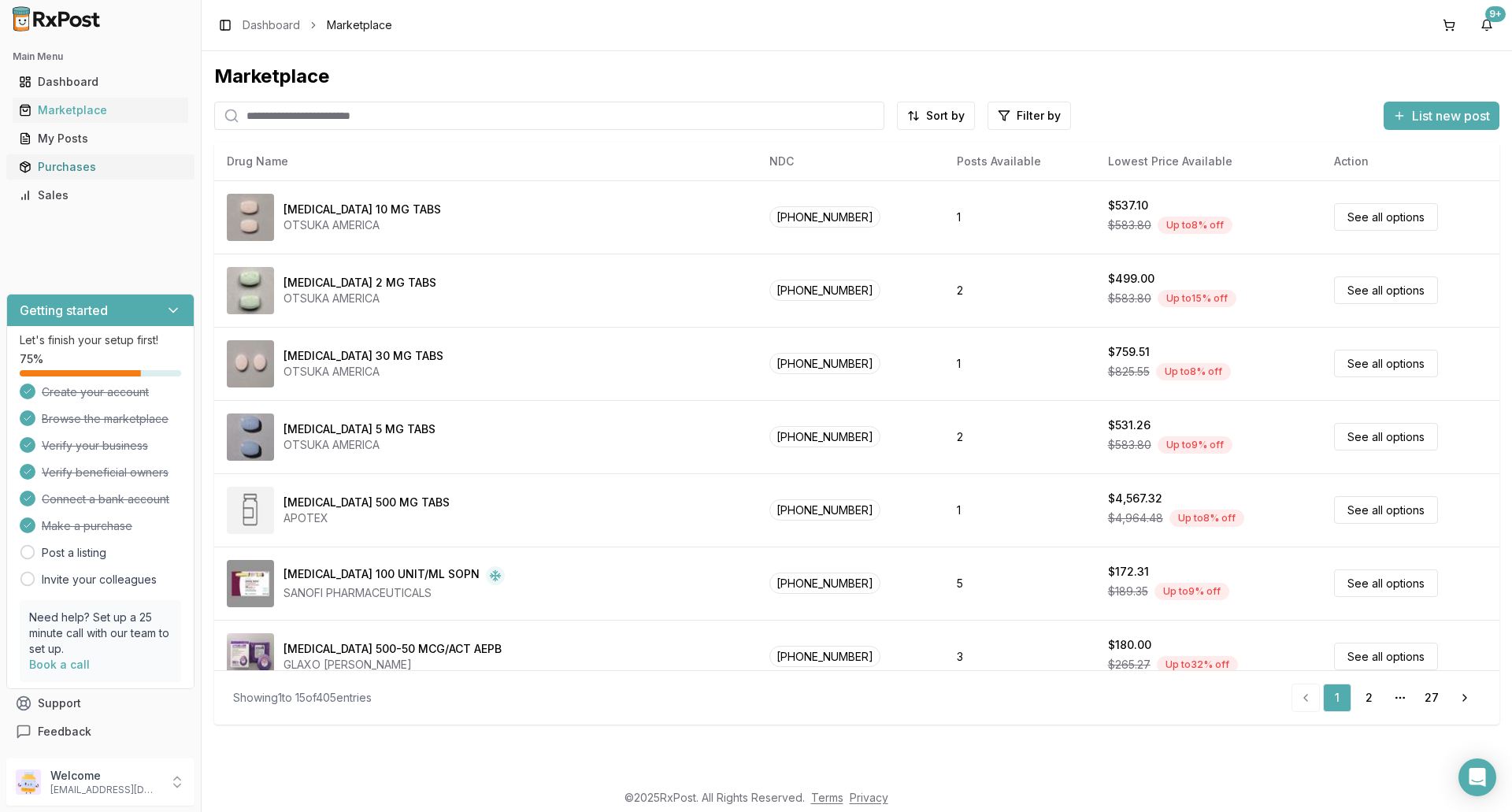
click at [76, 168] on div "Purchases" at bounding box center [100, 166] width 163 height 15
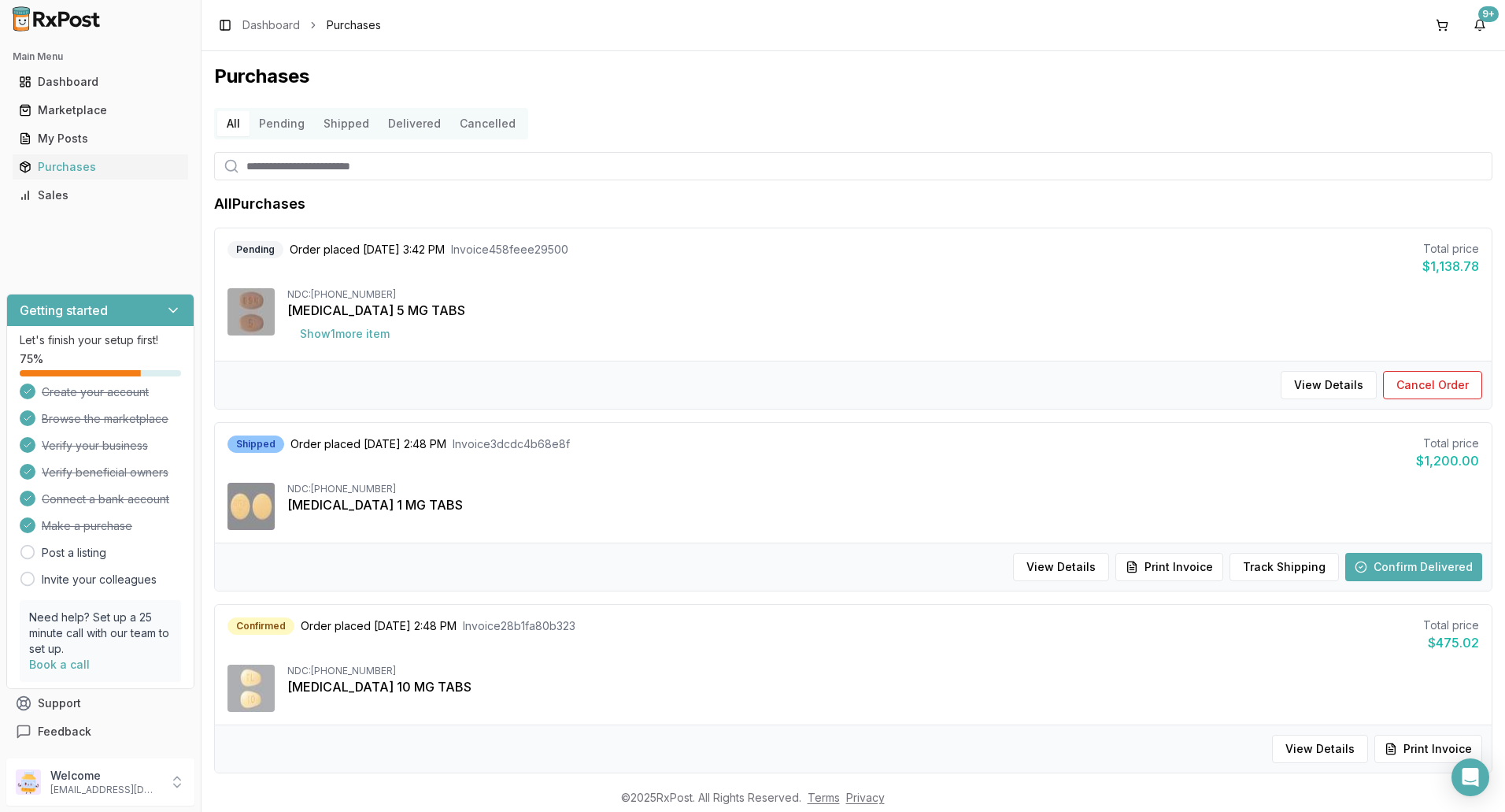
click at [288, 123] on button "Pending" at bounding box center [282, 123] width 65 height 25
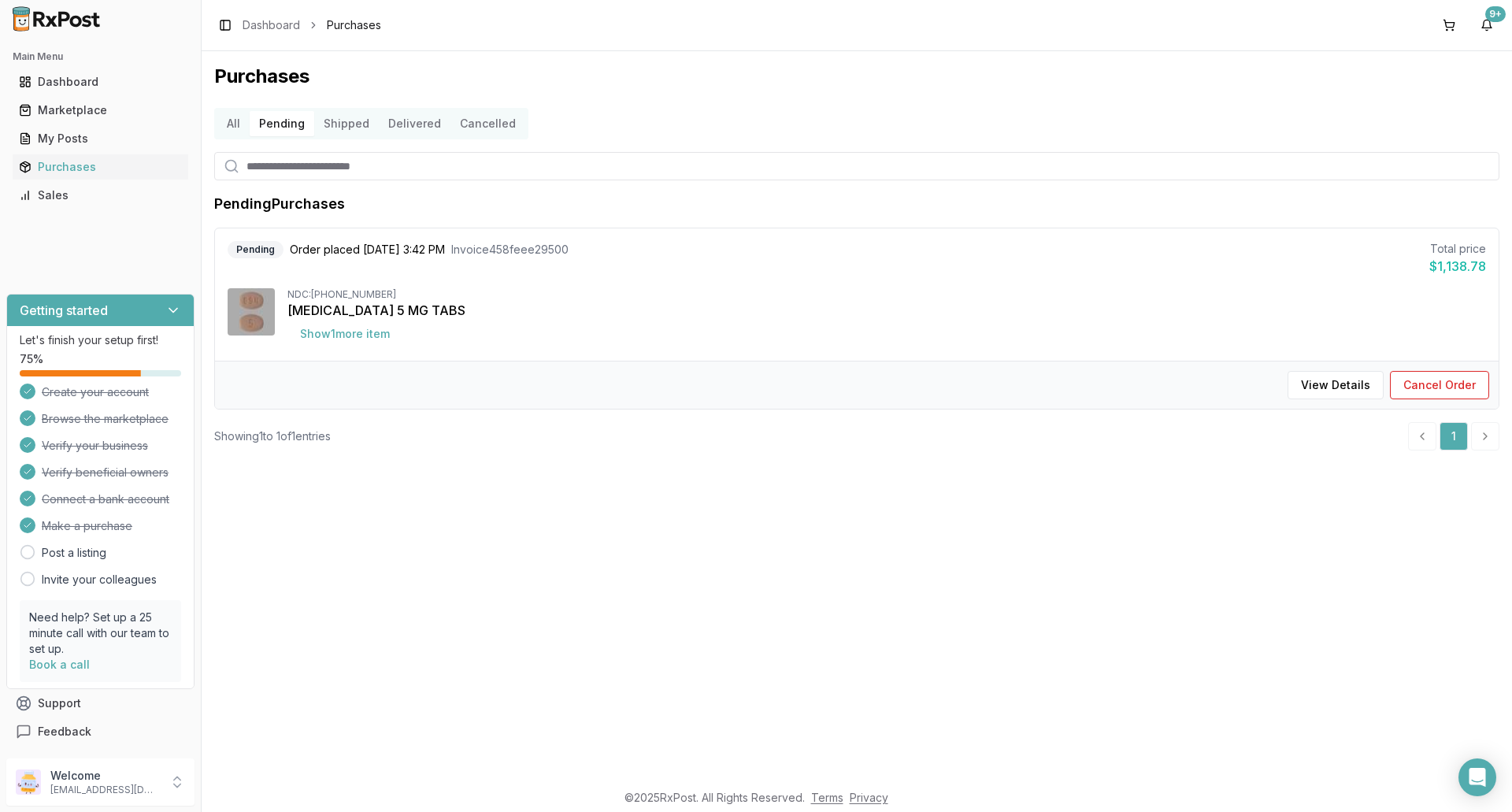
click at [288, 126] on button "Pending" at bounding box center [282, 123] width 65 height 25
click at [233, 125] on button "All" at bounding box center [233, 123] width 32 height 25
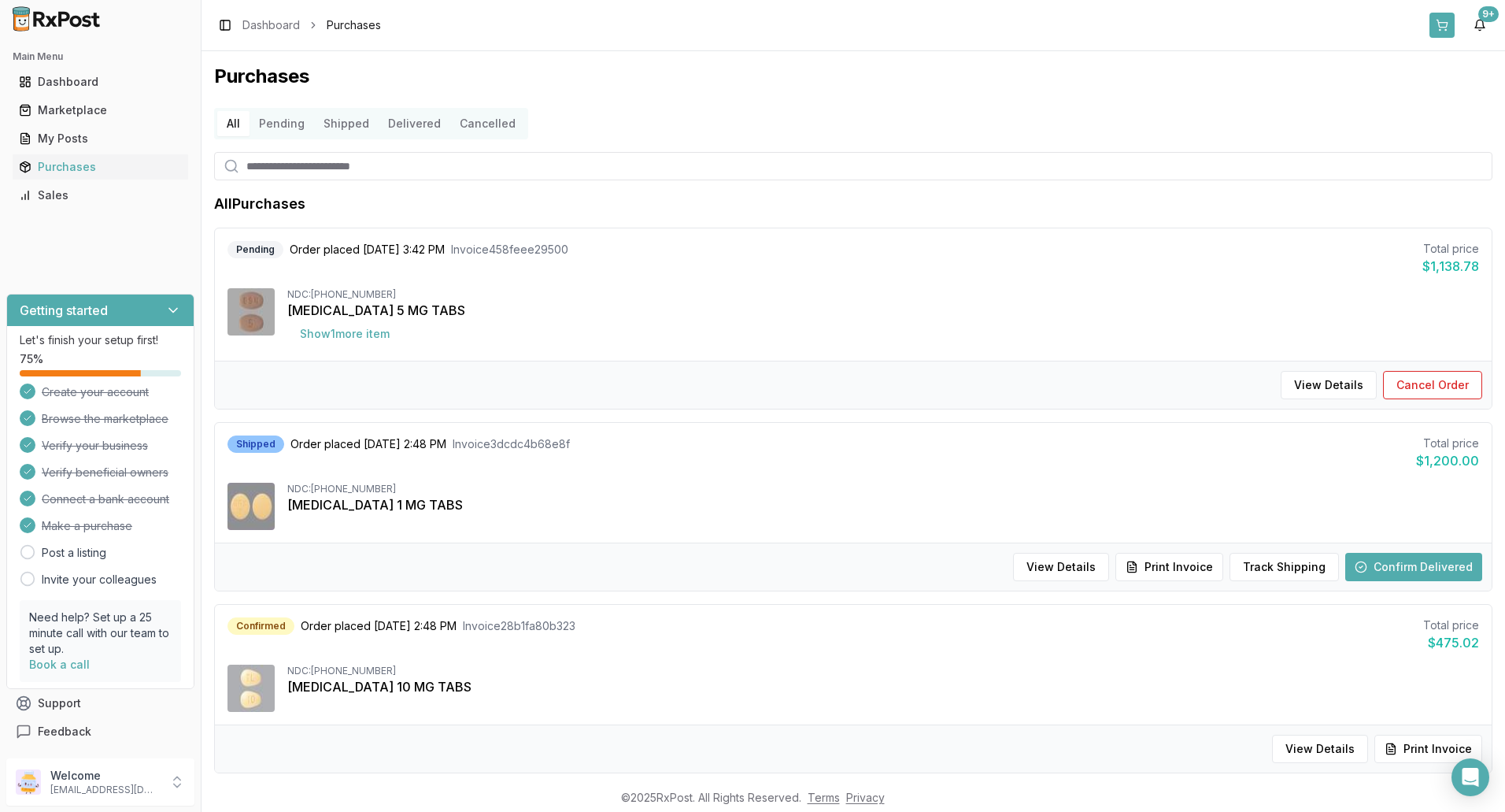
click at [1439, 28] on button at bounding box center [1442, 25] width 25 height 25
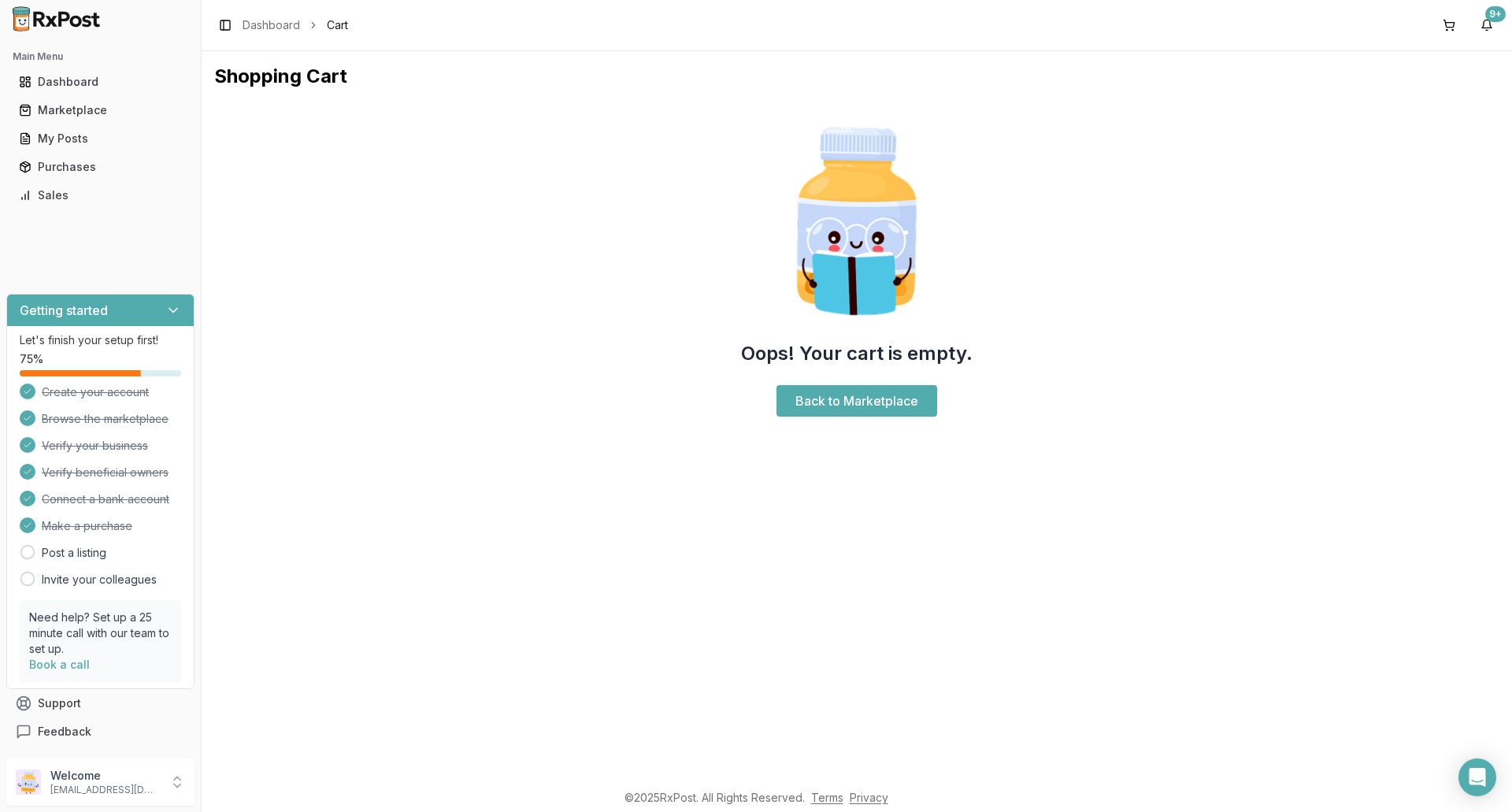
drag, startPoint x: 833, startPoint y: 406, endPoint x: 695, endPoint y: 407, distance: 138.0
click at [833, 406] on link "Back to Marketplace" at bounding box center [857, 401] width 160 height 32
click at [75, 167] on div "Purchases" at bounding box center [100, 166] width 163 height 15
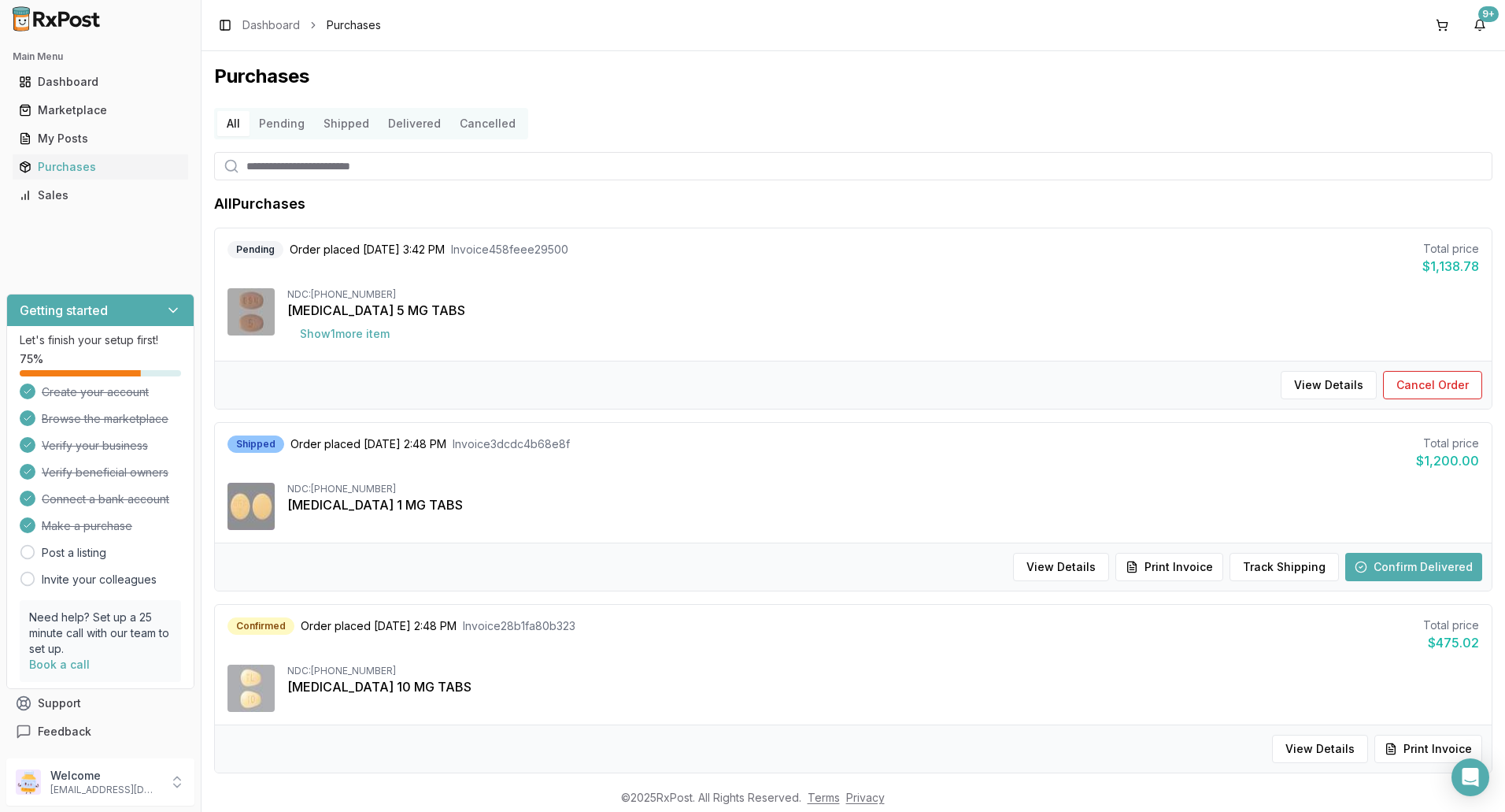
click at [329, 167] on input "search" at bounding box center [853, 166] width 1278 height 28
click at [295, 172] on input "search" at bounding box center [853, 166] width 1278 height 28
type input "****"
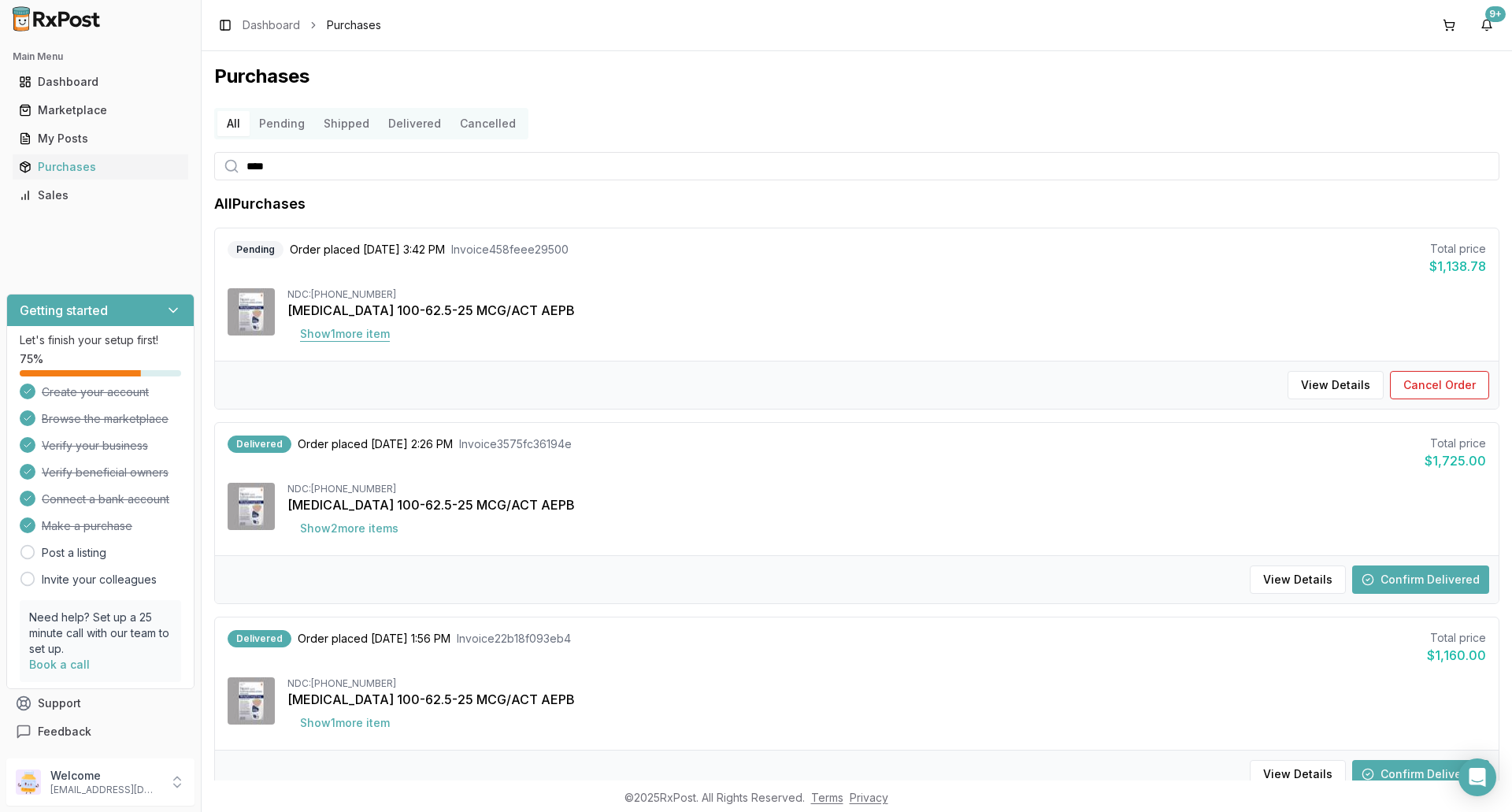
click at [357, 333] on button "Show 1 more item" at bounding box center [345, 334] width 115 height 28
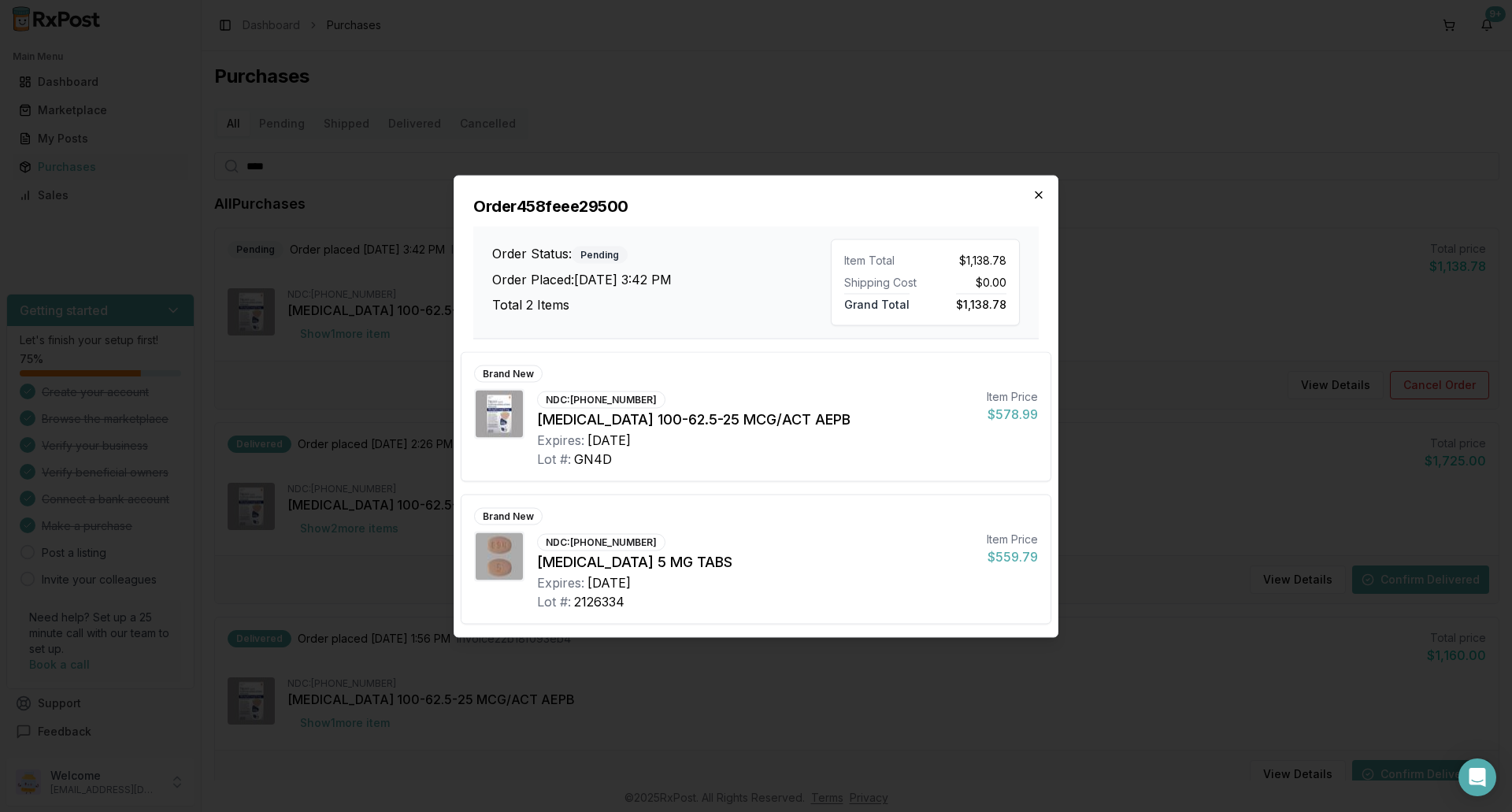
click at [1041, 193] on icon "button" at bounding box center [1039, 194] width 13 height 13
